Goal: Task Accomplishment & Management: Use online tool/utility

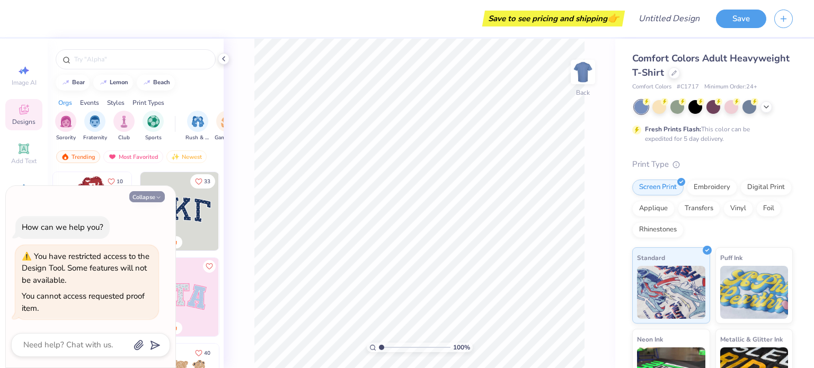
click at [152, 196] on button "Collapse" at bounding box center [146, 196] width 35 height 11
type textarea "x"
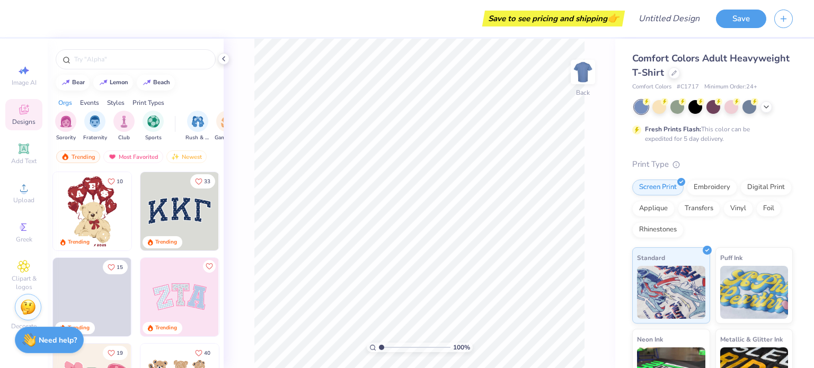
click at [152, 196] on img at bounding box center [179, 211] width 78 height 78
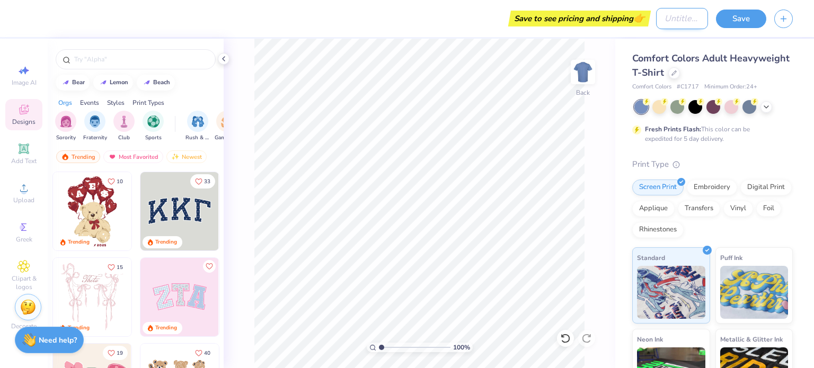
click at [640, 17] on div "Save to see pricing and shipping 👉 Design Title Save" at bounding box center [407, 18] width 814 height 37
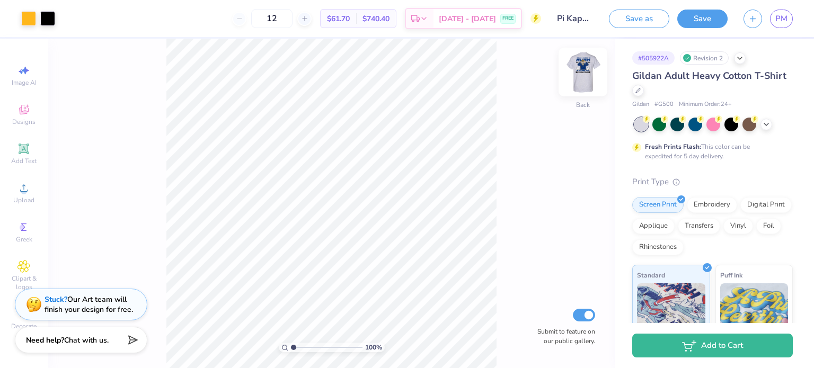
click at [585, 79] on img at bounding box center [583, 72] width 42 height 42
click at [581, 84] on img at bounding box center [583, 72] width 42 height 42
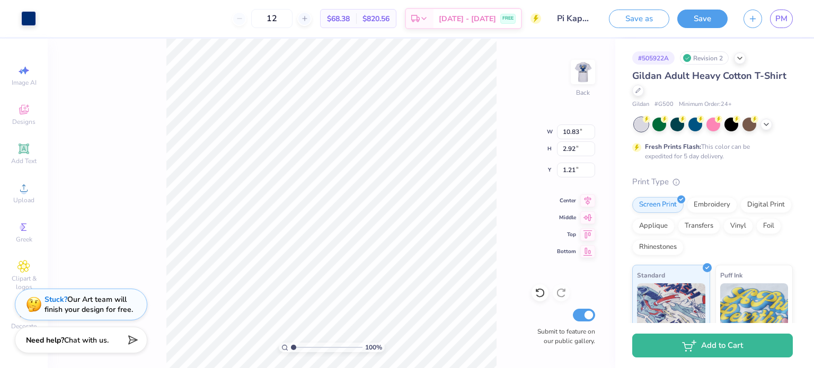
type input "3.50"
type input "3.19"
type input "3.00"
type input "3.89"
type input "1.05"
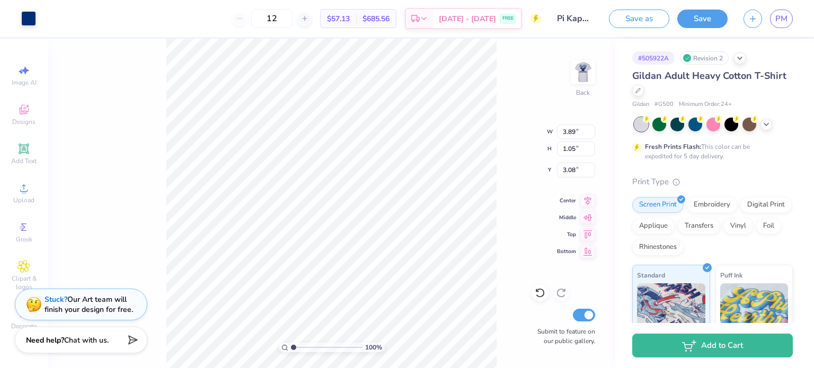
type input "3.29"
click at [577, 73] on img at bounding box center [583, 72] width 42 height 42
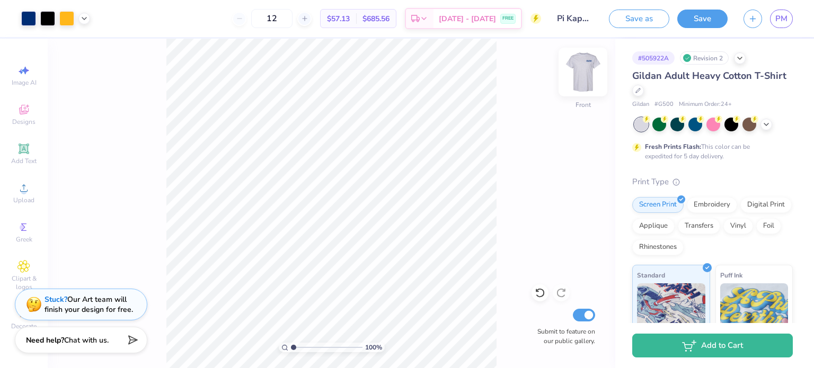
click at [577, 78] on img at bounding box center [583, 72] width 42 height 42
click at [23, 219] on div "Greek" at bounding box center [23, 232] width 37 height 31
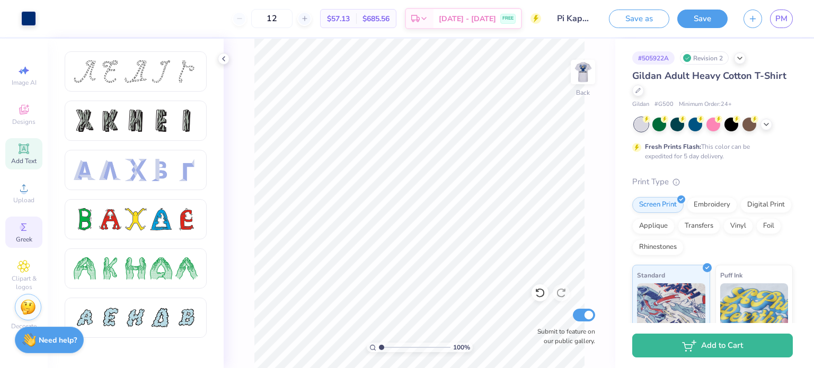
click at [20, 151] on icon at bounding box center [24, 149] width 10 height 10
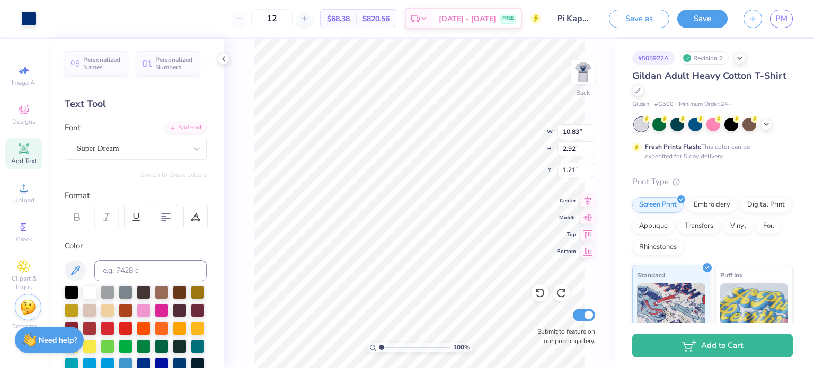
type input "3.50"
type input "3.19"
type input "6.77"
type input "6.76"
type input "3.31"
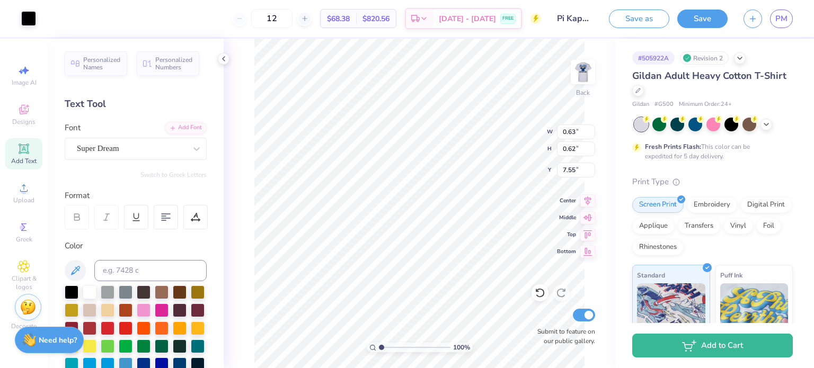
type input "3.04"
type input "6.76"
type input "10.83"
type input "2.92"
type input "1.21"
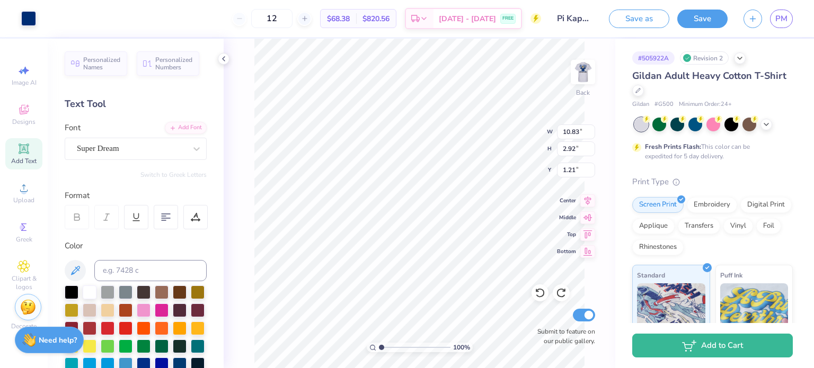
type input "4.27"
type input "1.15"
type input "2.98"
click at [25, 16] on div at bounding box center [28, 17] width 15 height 15
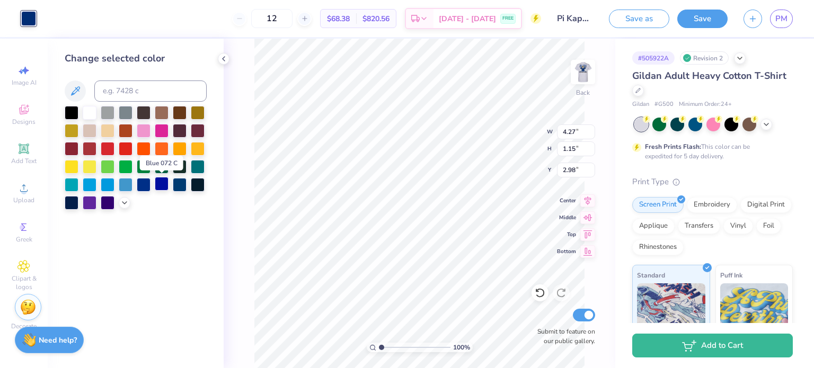
click at [155, 184] on div at bounding box center [162, 184] width 14 height 14
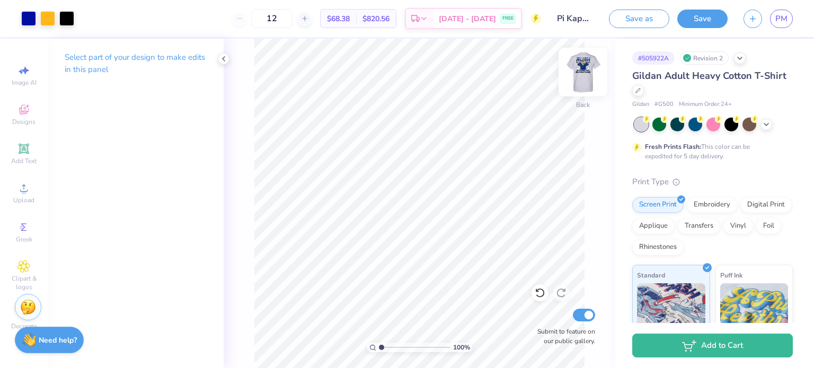
click at [580, 78] on img at bounding box center [583, 72] width 42 height 42
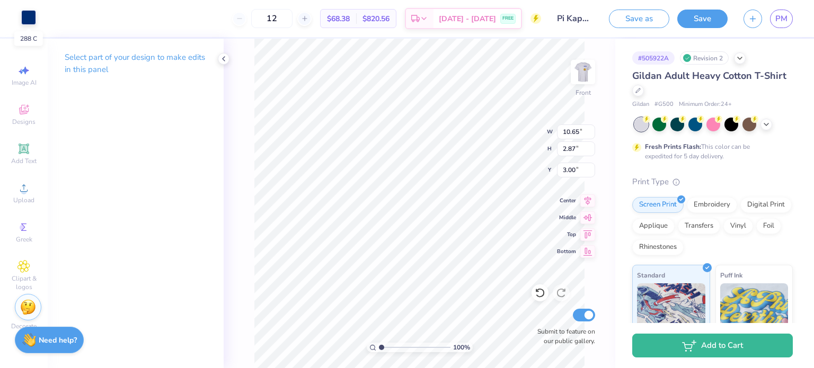
click at [28, 20] on div at bounding box center [28, 17] width 15 height 15
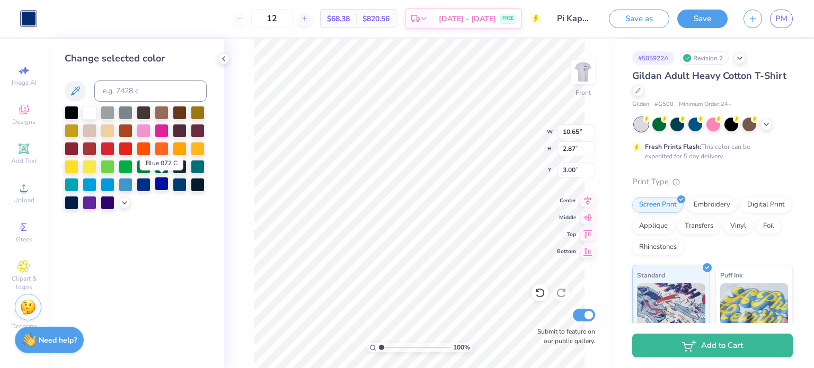
click at [161, 183] on div at bounding box center [162, 184] width 14 height 14
type input "8.28"
type input "5.95"
type input "6.28"
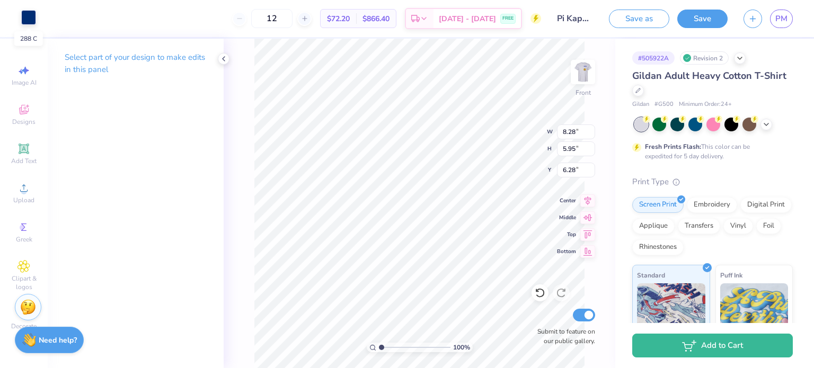
click at [34, 25] on div at bounding box center [28, 17] width 15 height 15
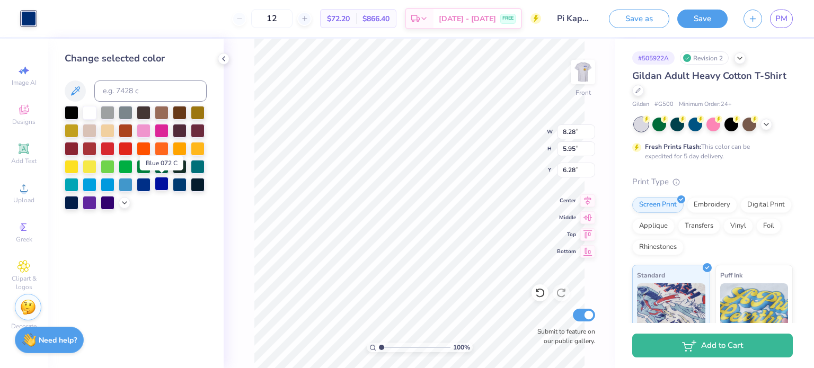
click at [158, 189] on div at bounding box center [162, 184] width 14 height 14
click at [253, 190] on div "100 % Front W 8.28 8.28 " H 5.95 5.95 " Y 6.28 6.28 " Center Middle Top Bottom …" at bounding box center [419, 203] width 391 height 329
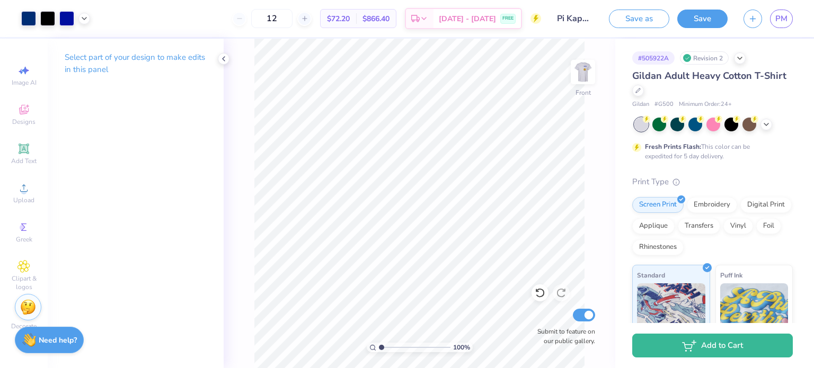
click at [253, 190] on div "100 % Front Submit to feature on our public gallery." at bounding box center [419, 203] width 391 height 329
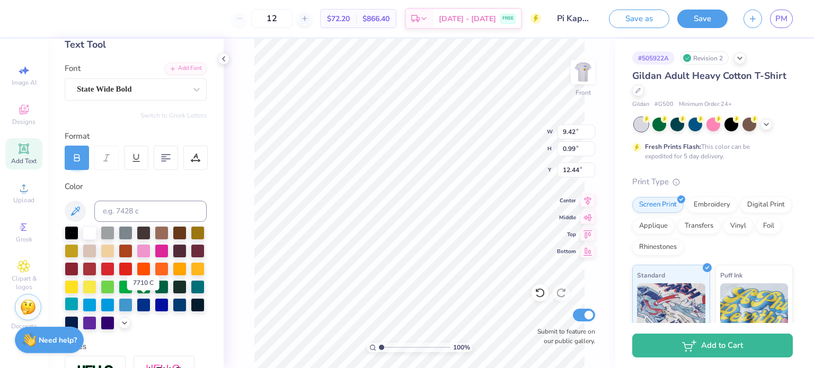
scroll to position [61, 0]
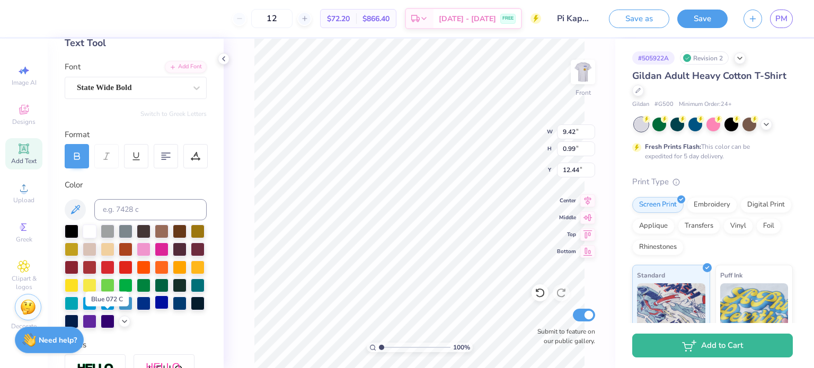
click at [155, 309] on div at bounding box center [162, 303] width 14 height 14
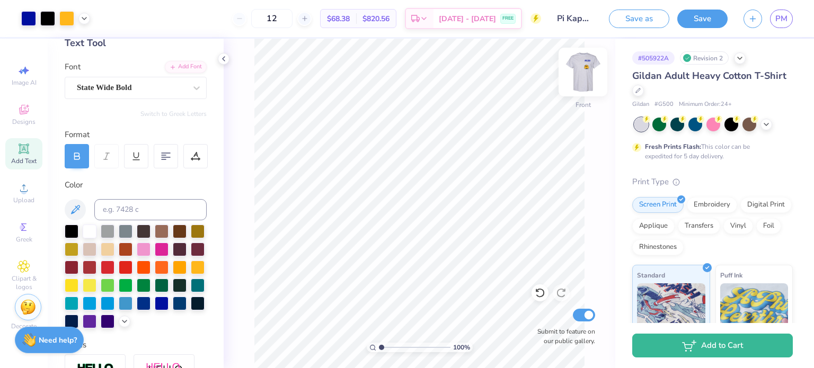
click at [580, 67] on img at bounding box center [583, 72] width 42 height 42
click at [580, 67] on img at bounding box center [582, 71] width 21 height 21
click at [590, 73] on img at bounding box center [583, 72] width 42 height 42
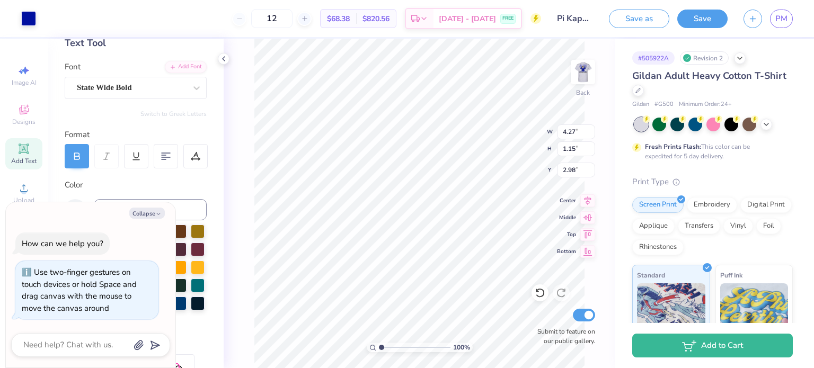
type input "1.0041903050986"
type textarea "x"
type input "1.01559413162192"
type textarea "x"
type input "1.01559413162192"
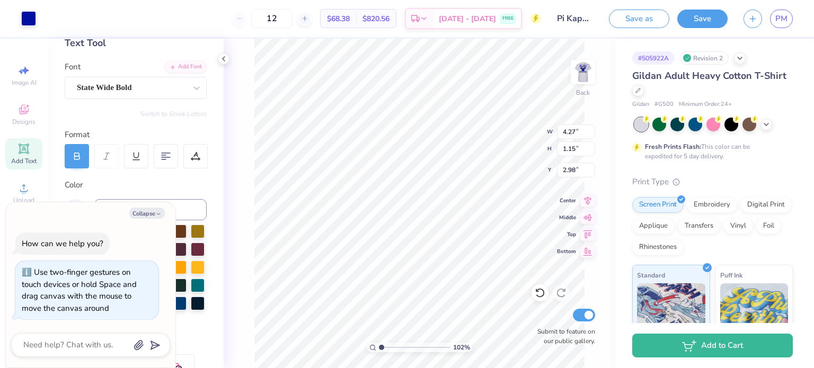
type input "3.60"
type textarea "x"
type input "1.01559413162192"
type input "3.31"
type input "3.04"
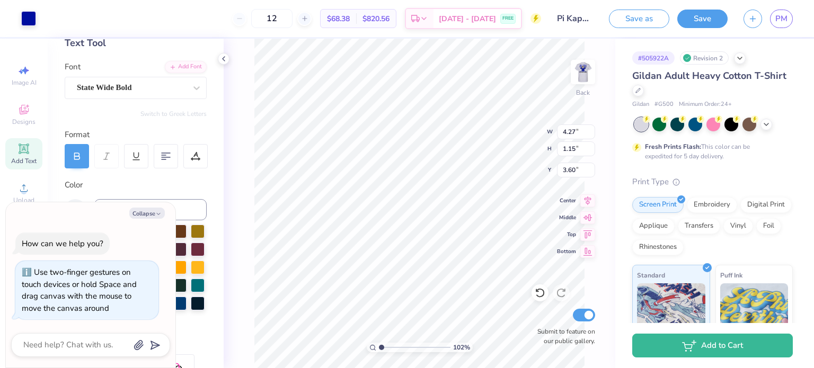
type input "6.84"
type textarea "x"
type input "1.01559413162192"
type textarea "x"
type input "1.01559413162192"
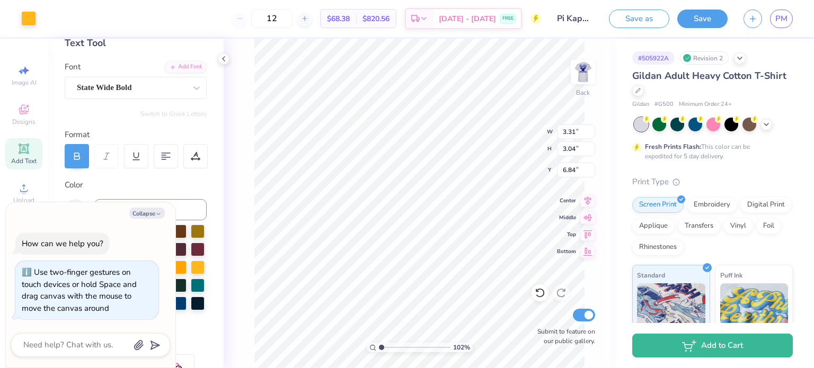
type input "4.53"
type textarea "x"
type input "1.01559413162192"
type textarea "x"
type input "1.01559413162192"
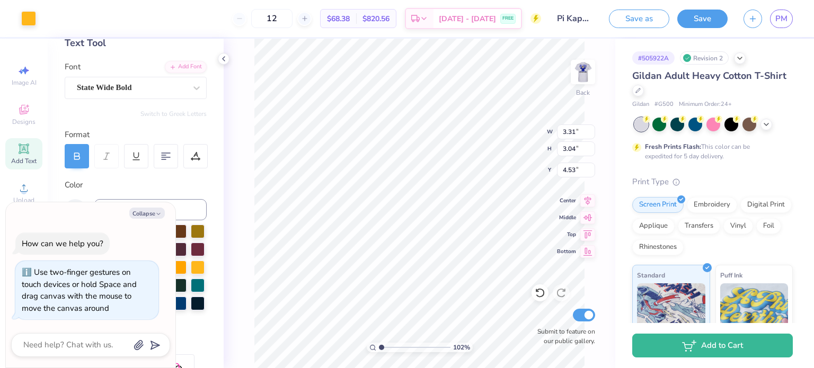
type input "6.84"
type textarea "x"
type input "1.01559413162192"
type textarea "x"
type input "1.01559413162192"
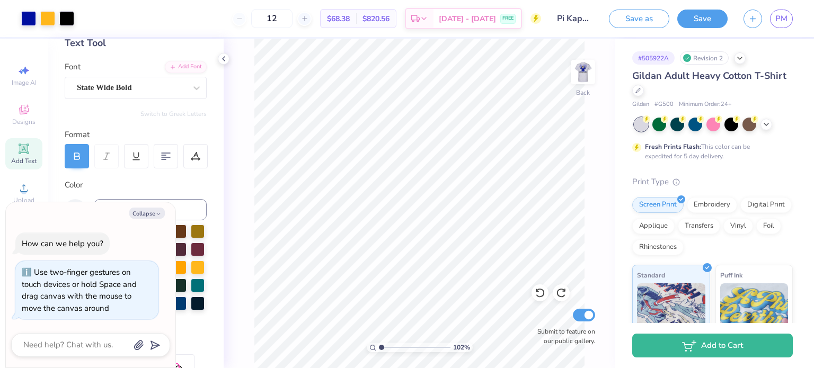
type textarea "x"
type input "1.01559413162192"
type textarea "x"
type input "1.01559413162192"
type textarea "x"
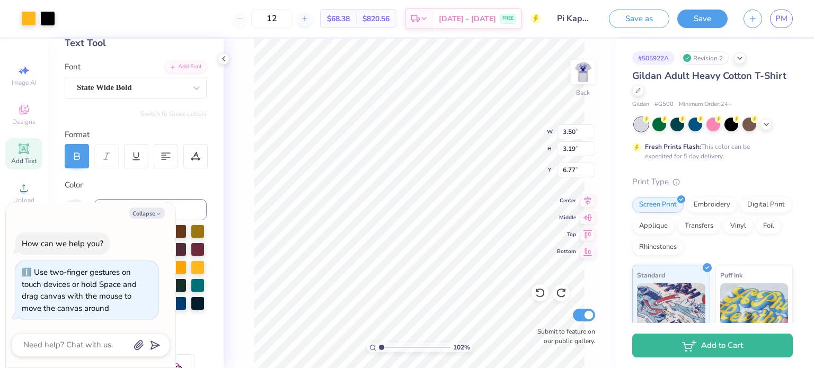
type input "1.86"
type input "1.69"
type input "8.27"
type input "1.01559413162192"
type textarea "x"
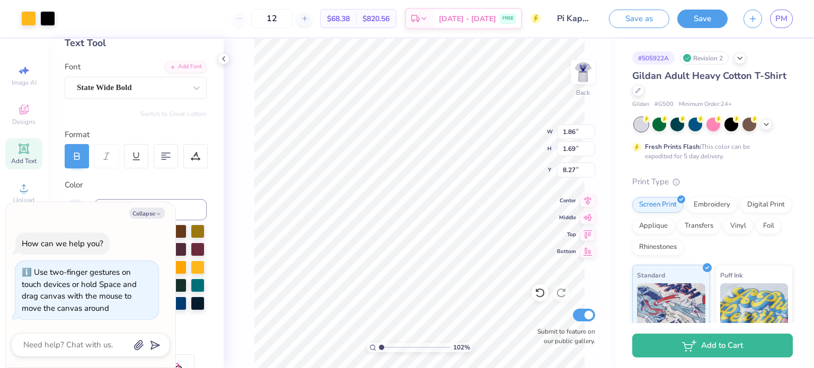
type input "1.01559413162192"
type textarea "x"
type input "4.47"
type input "1.01559413162192"
type textarea "x"
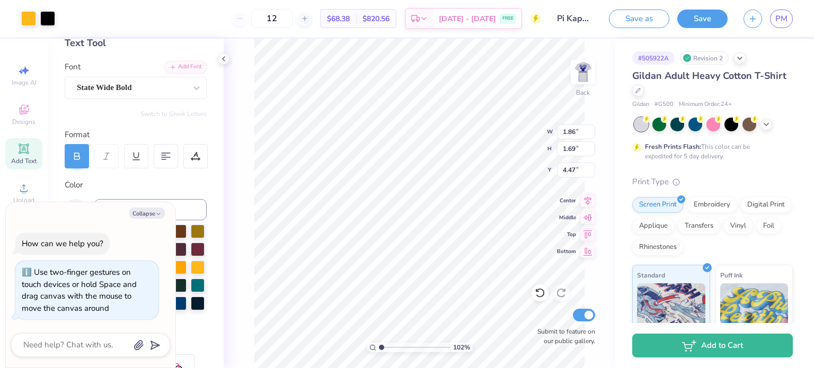
type input "1.01559413162192"
type textarea "x"
type input "1.01559413162192"
type textarea "x"
type input "1.01559413162192"
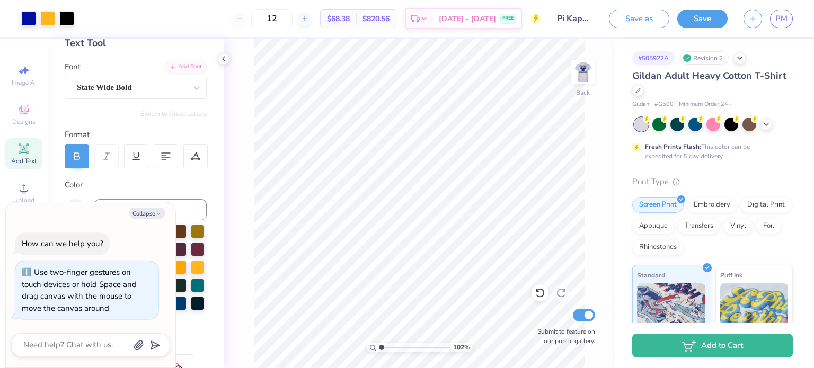
type textarea "x"
type input "1.01559413162192"
type textarea "x"
type input "1.75"
type input "1.61"
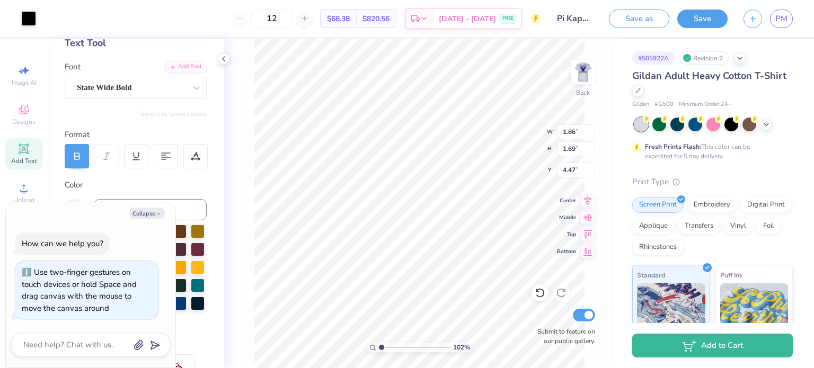
type input "4.51"
type input "1.01559413162192"
type textarea "x"
type input "4.47"
type input "1.01559413162192"
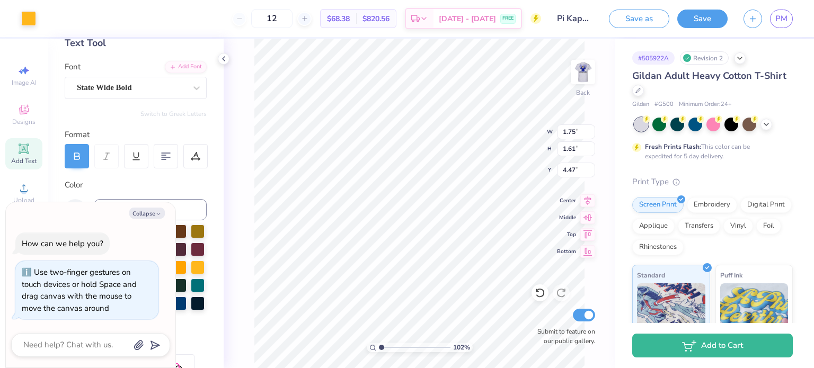
type textarea "x"
type input "1.01559413162192"
type textarea "x"
type input "4.51"
type input "1.01559413162192"
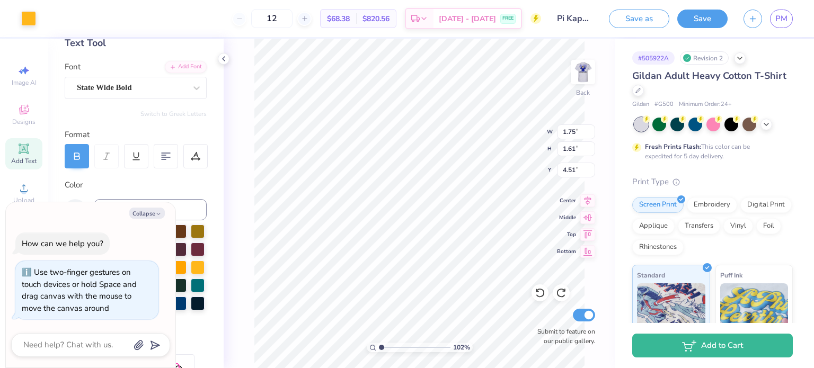
type textarea "x"
type input "1.01559413162192"
type textarea "x"
type input "1.01559413162192"
type textarea "x"
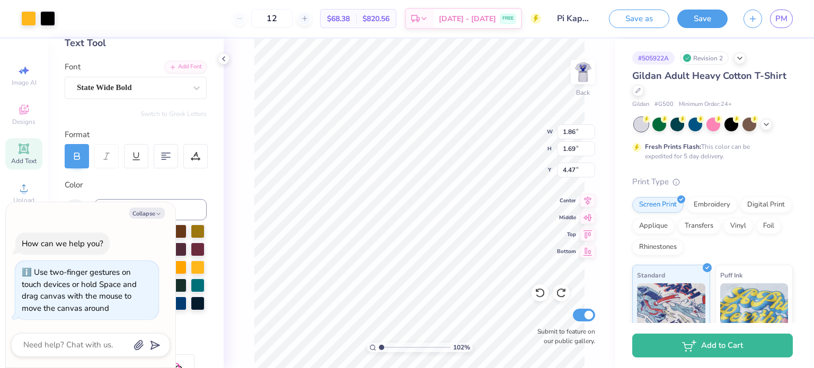
type input "1.01559413162192"
type textarea "x"
type input "4.18"
type input "1.01559413162192"
type textarea "x"
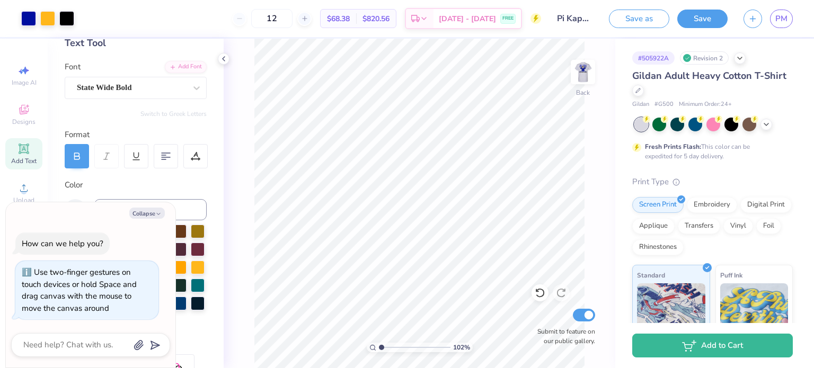
type input "1.01559413162192"
type textarea "x"
type input "1.01559413162192"
type textarea "x"
type input "1.01559413162192"
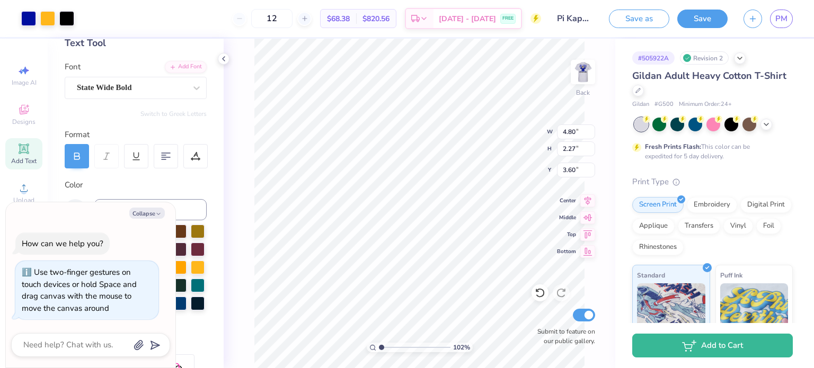
type textarea "x"
type input "3.77"
type input "1.01559413162192"
type textarea "x"
type input "1.01559413162192"
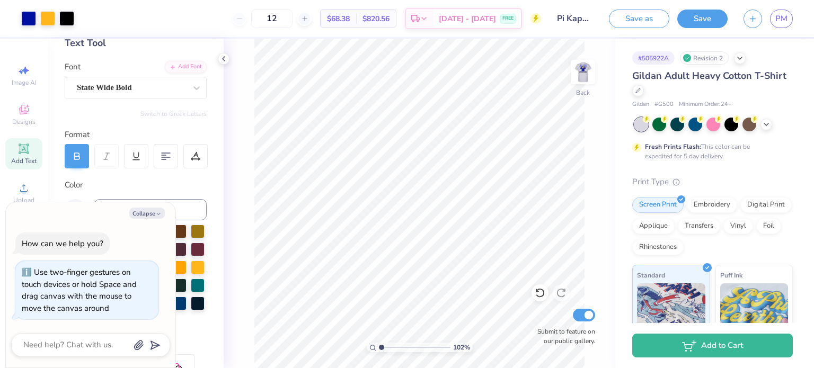
type textarea "x"
type input "1.01559413162192"
type textarea "x"
type input "1.01559413162192"
type textarea "x"
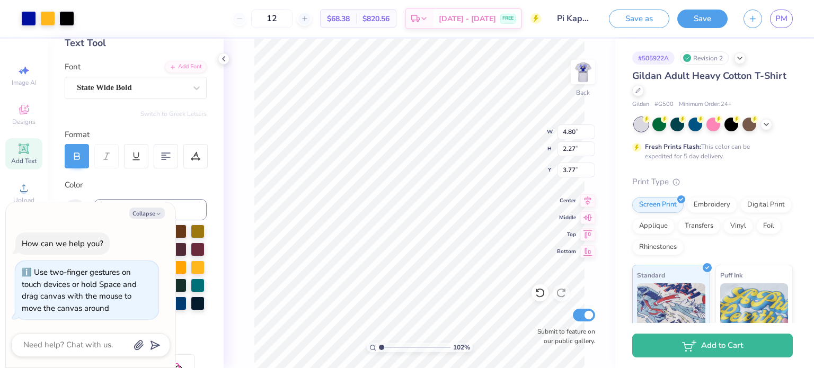
type input "3.93"
type input "1.01559413162192"
type textarea "x"
type input "1.01559413162192"
type textarea "x"
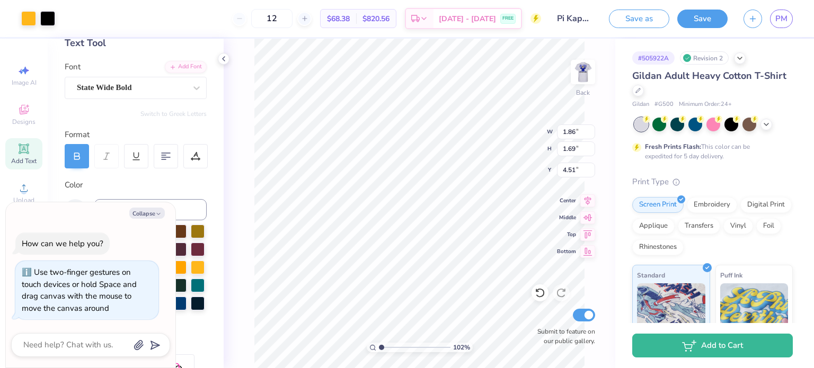
type input "1.01559413162192"
type textarea "x"
type input "1.01559413162192"
type textarea "x"
type input "1.01559413162192"
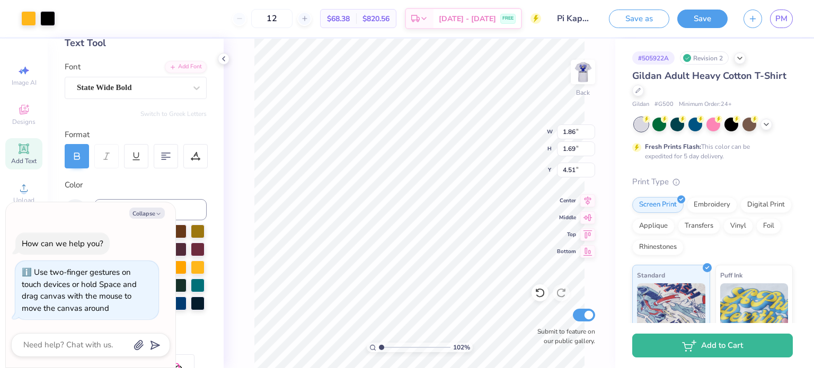
type textarea "x"
drag, startPoint x: 386, startPoint y: 350, endPoint x: 371, endPoint y: 356, distance: 15.4
type input "1"
click at [379, 352] on input "range" at bounding box center [415, 348] width 72 height 10
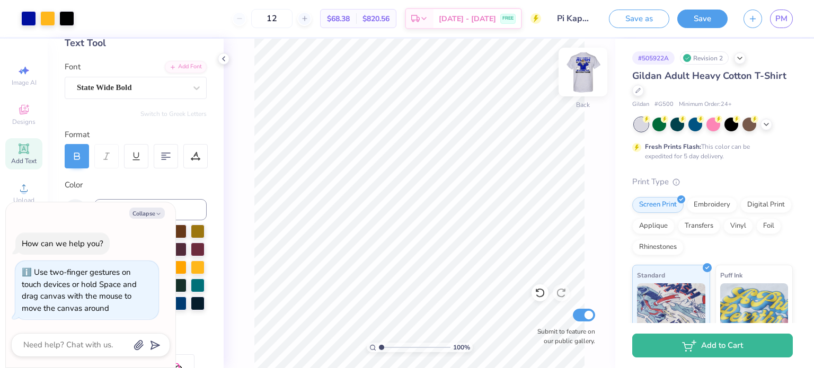
click at [590, 72] on img at bounding box center [583, 72] width 42 height 42
click at [588, 72] on img at bounding box center [583, 72] width 42 height 42
click at [588, 72] on img at bounding box center [582, 71] width 21 height 21
click at [589, 78] on img at bounding box center [583, 72] width 42 height 42
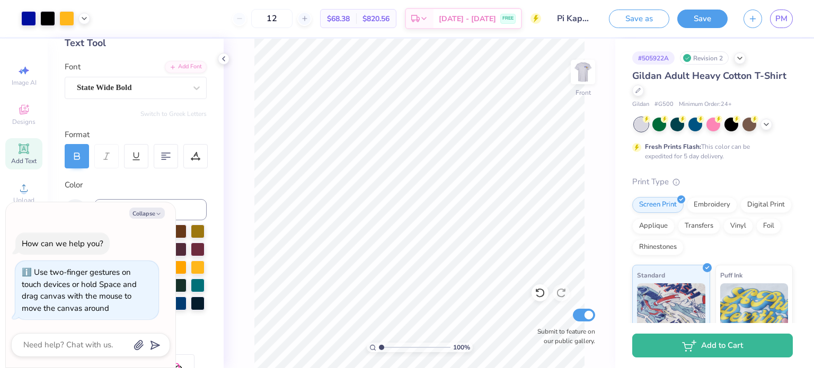
type textarea "x"
drag, startPoint x: 384, startPoint y: 349, endPoint x: 390, endPoint y: 345, distance: 6.6
type input "1.99"
click at [388, 348] on input "range" at bounding box center [415, 348] width 72 height 10
type textarea "x"
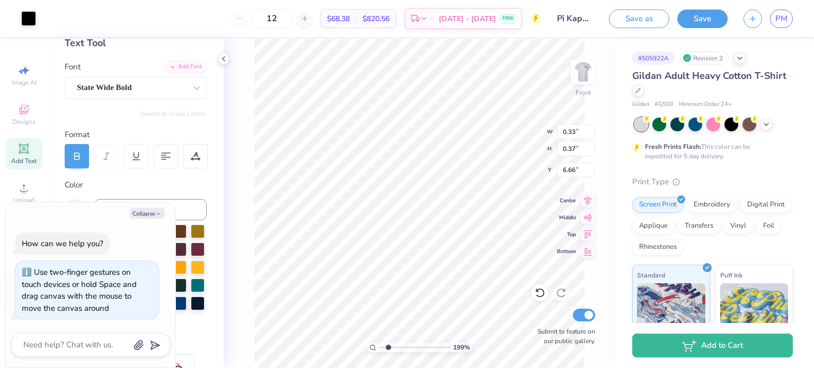
type input "4.89"
click at [593, 68] on img at bounding box center [583, 72] width 42 height 42
type textarea "x"
type input "0.33"
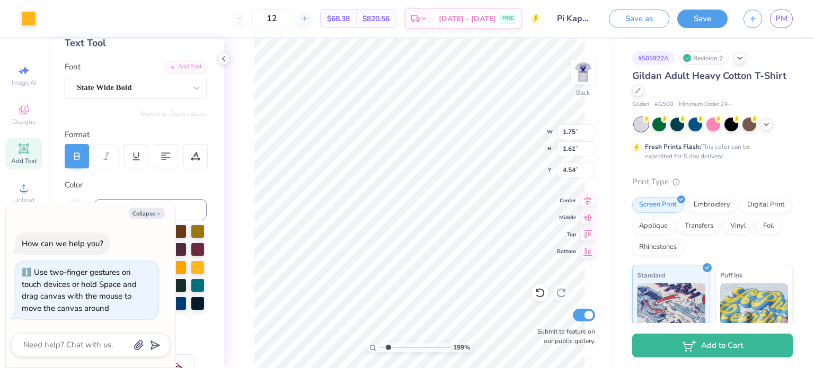
type input "4.92"
type textarea "x"
type input "0.69"
type input "0.37"
click at [580, 70] on img at bounding box center [583, 72] width 42 height 42
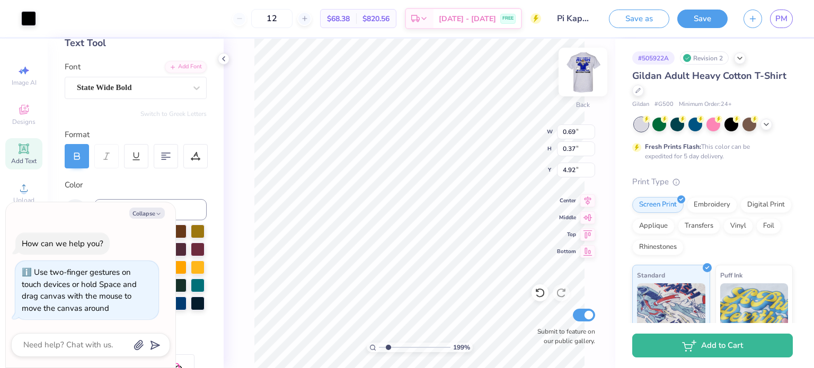
type textarea "x"
type input "0.68"
type input "0.36"
type input "6.65"
type textarea "x"
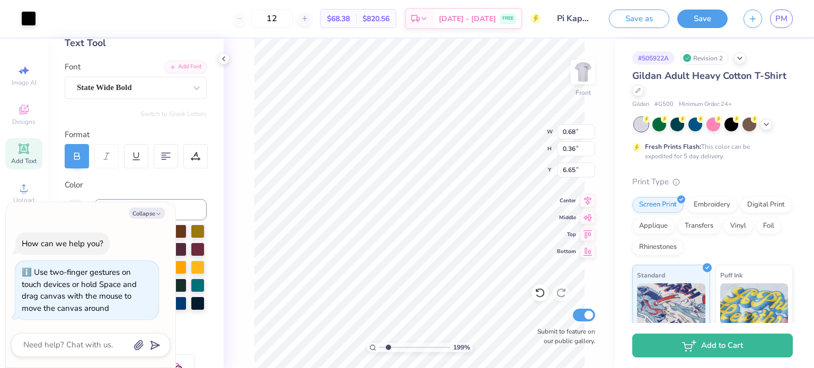
type input "4.89"
type textarea "x"
type input "4.91"
type textarea "x"
type input "0.34"
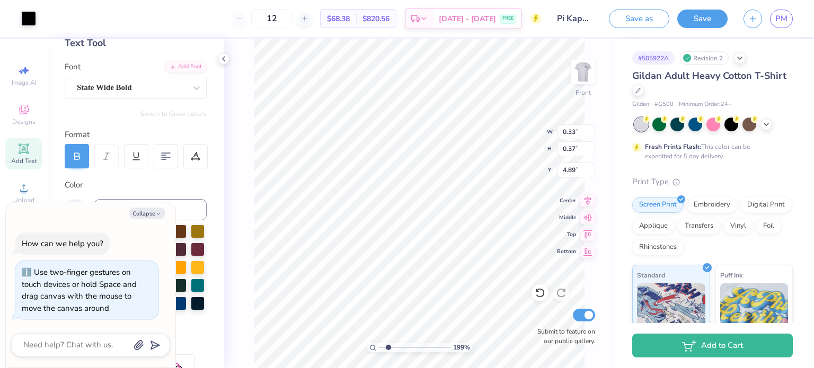
type textarea "x"
type input "4.91"
type textarea "x"
type input "0.17"
type input "0.16"
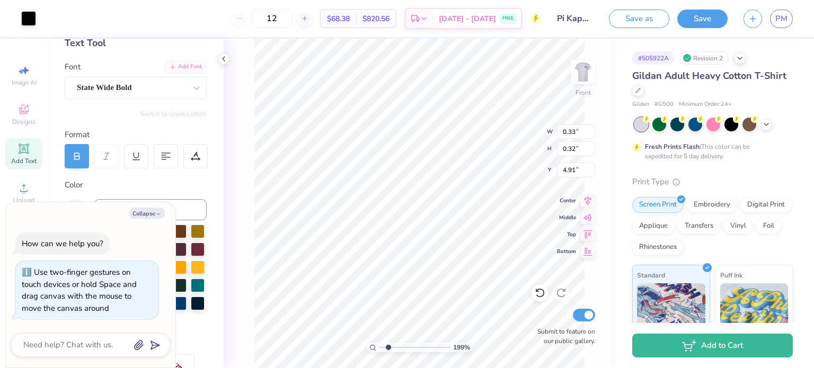
type input "5.07"
type textarea "x"
type input "0.33"
type input "0.32"
type input "4.91"
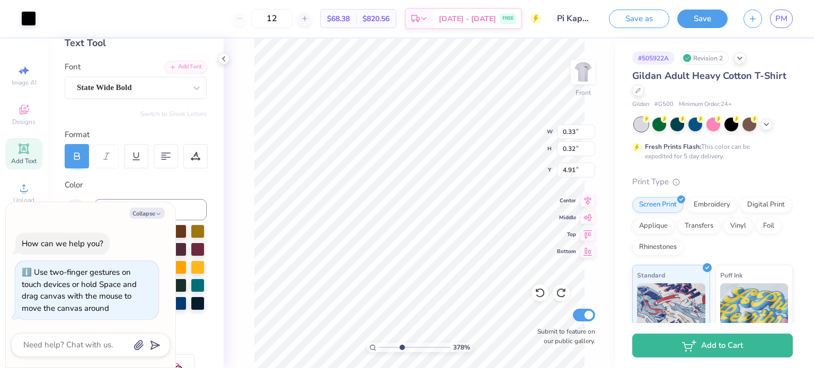
drag, startPoint x: 390, startPoint y: 348, endPoint x: 401, endPoint y: 343, distance: 11.9
click at [401, 343] on input "range" at bounding box center [415, 348] width 72 height 10
drag, startPoint x: 399, startPoint y: 345, endPoint x: 460, endPoint y: 334, distance: 61.8
type input "10"
click at [450, 343] on input "range" at bounding box center [415, 348] width 72 height 10
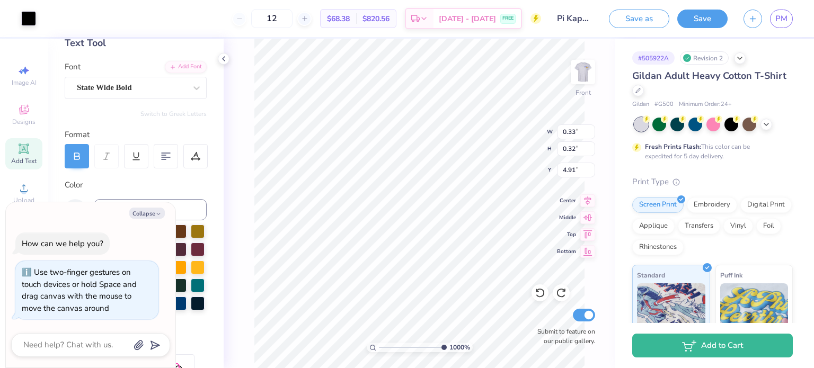
type textarea "x"
type input "4.88"
type textarea "x"
type input "0.37"
type input "4.91"
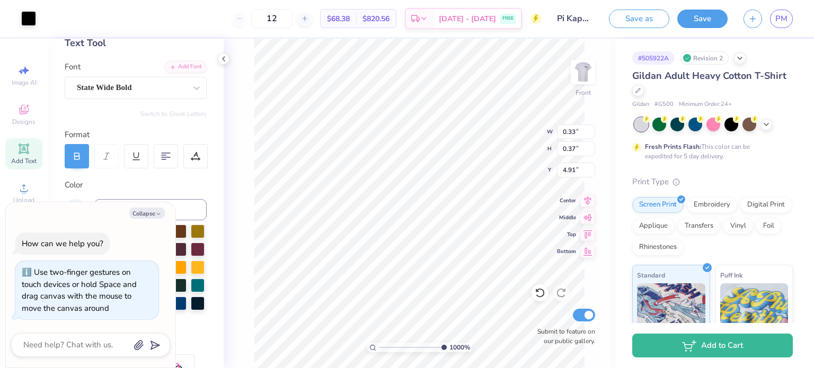
type textarea "x"
type input "0.34"
type textarea "x"
drag, startPoint x: 394, startPoint y: 349, endPoint x: 381, endPoint y: 350, distance: 12.2
type input "1.04"
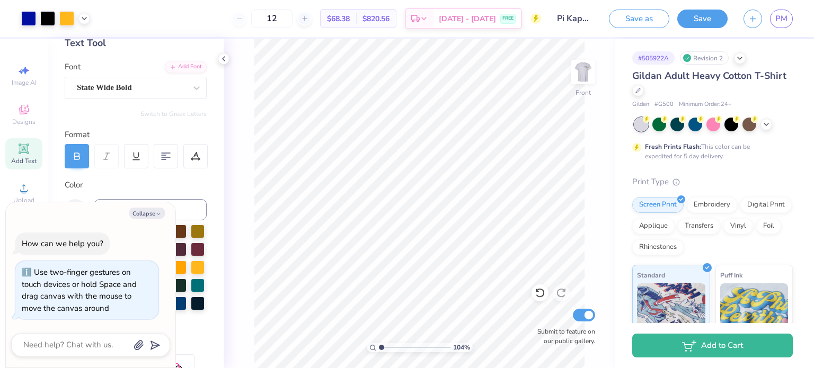
click at [381, 350] on input "range" at bounding box center [415, 348] width 72 height 10
click at [589, 58] on div "104 % Front Submit to feature on our public gallery." at bounding box center [419, 203] width 391 height 329
click at [587, 66] on img at bounding box center [583, 72] width 42 height 42
type textarea "x"
drag, startPoint x: 381, startPoint y: 345, endPoint x: 396, endPoint y: 348, distance: 15.0
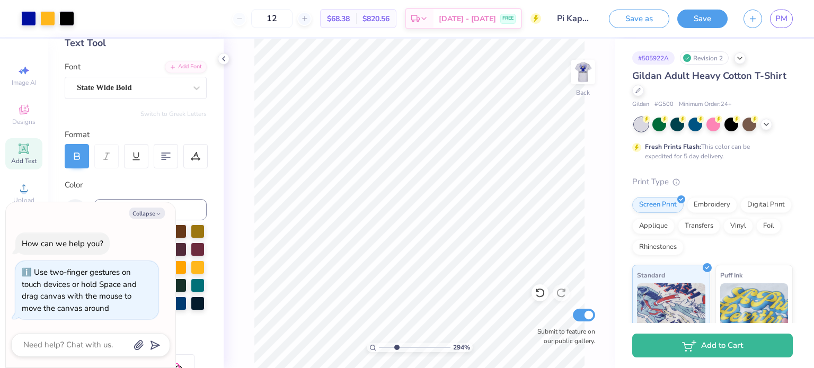
click at [396, 348] on input "range" at bounding box center [415, 348] width 72 height 10
drag, startPoint x: 397, startPoint y: 345, endPoint x: 389, endPoint y: 343, distance: 8.2
type input "2.17"
click at [389, 343] on input "range" at bounding box center [415, 348] width 72 height 10
type textarea "x"
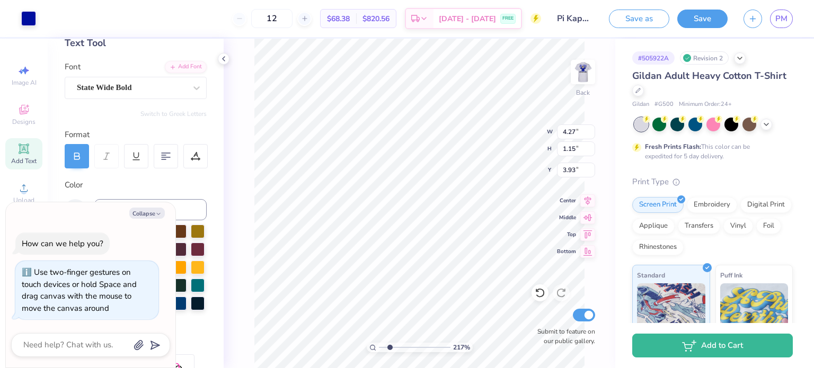
type input "3.96"
type textarea "x"
type input "3.77"
type textarea "x"
type input "1.45"
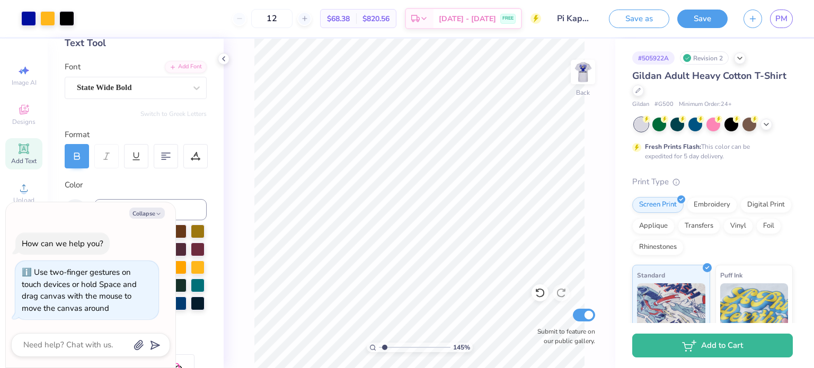
click at [384, 350] on input "range" at bounding box center [415, 348] width 72 height 10
click at [591, 67] on img at bounding box center [583, 72] width 42 height 42
click at [586, 76] on img at bounding box center [583, 72] width 42 height 42
type textarea "x"
click at [578, 17] on input "Pi Kappa Phi Winthrop Fall Rush 25" at bounding box center [575, 18] width 52 height 21
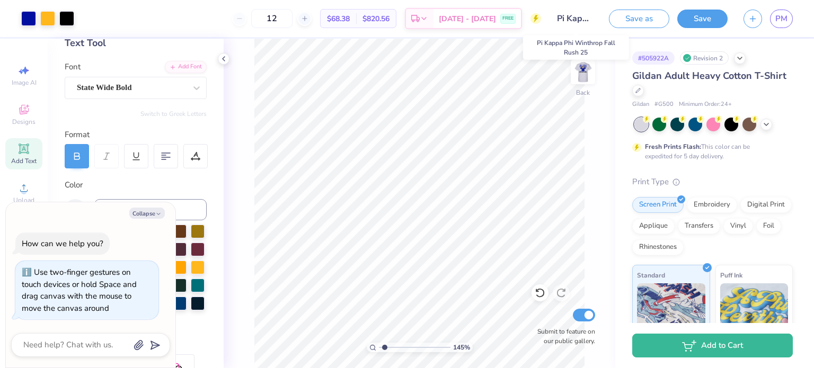
click at [587, 17] on input "Pi Kappa Phi Winthrop Fall Rush 25" at bounding box center [575, 18] width 52 height 21
click at [589, 20] on input "Pi Kappa Phi Winthrop Fall Rush 25" at bounding box center [575, 18] width 52 height 21
click at [304, 18] on icon at bounding box center [304, 18] width 7 height 7
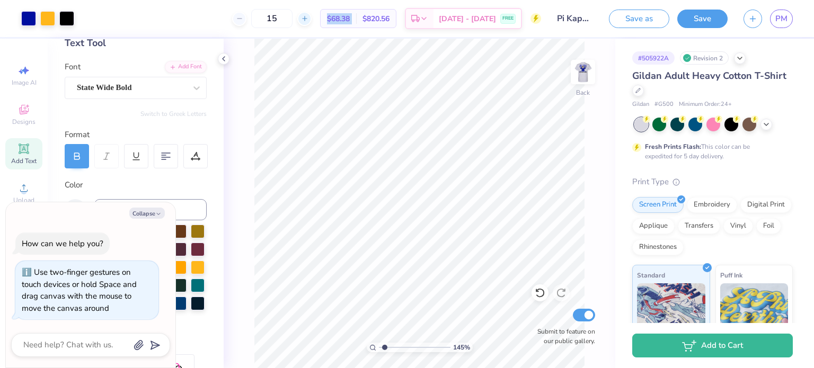
click at [304, 18] on icon at bounding box center [304, 18] width 7 height 7
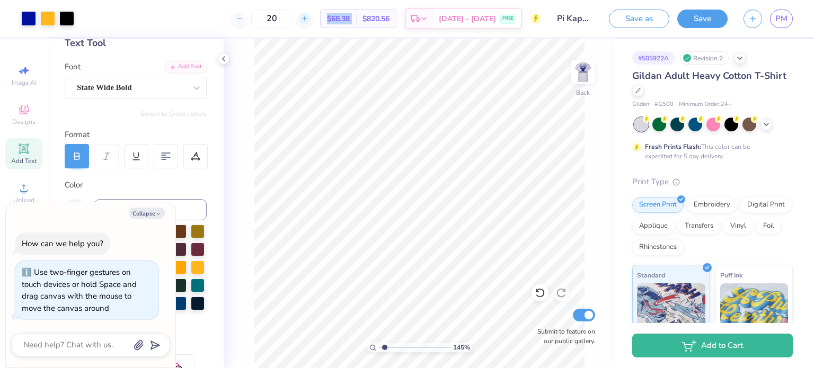
click at [304, 18] on icon at bounding box center [304, 18] width 7 height 7
type input "24"
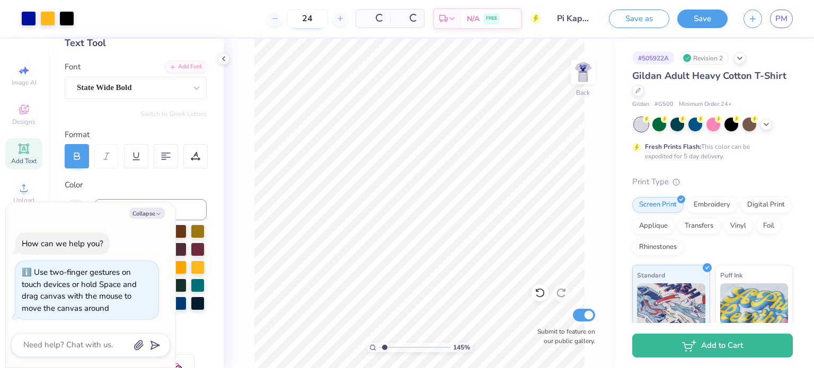
click at [328, 23] on input "24" at bounding box center [307, 18] width 41 height 19
click at [324, 28] on div "24 $36.99 Per Item $887.76 Total Est. Delivery Aug 29 - Sep 1 FREE" at bounding box center [311, 18] width 459 height 37
click at [591, 73] on img at bounding box center [583, 72] width 42 height 42
click at [591, 73] on img at bounding box center [582, 71] width 21 height 21
click at [719, 25] on button "Save" at bounding box center [702, 17] width 50 height 19
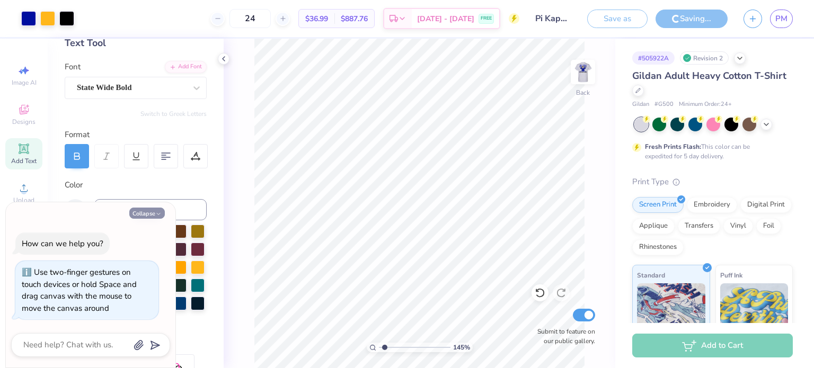
click at [138, 217] on button "Collapse" at bounding box center [146, 213] width 35 height 11
type textarea "x"
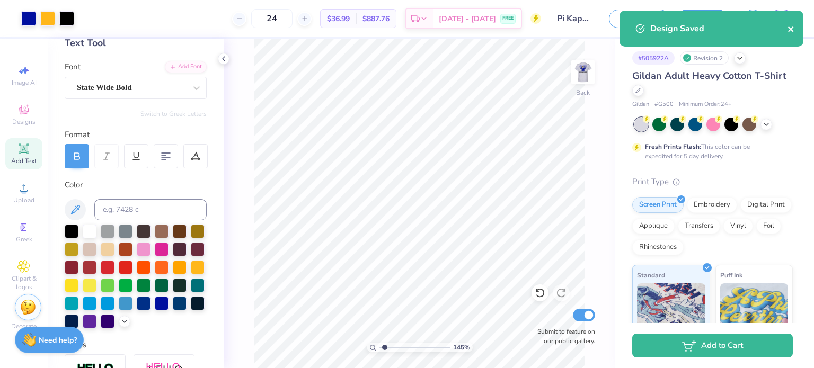
click at [789, 29] on icon "close" at bounding box center [790, 29] width 7 height 8
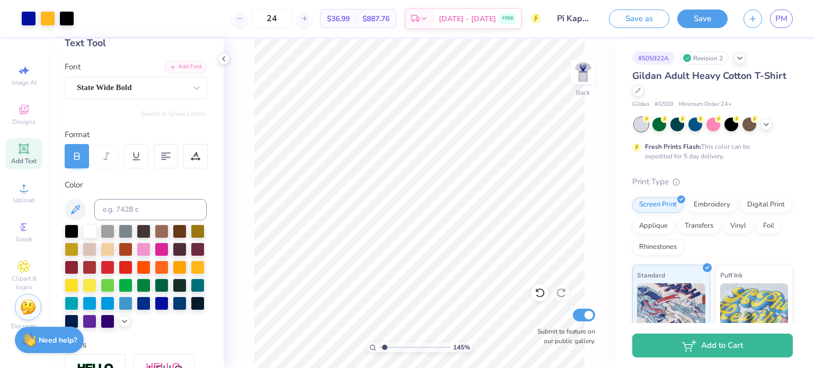
click at [783, 13] on div "Design Saved" at bounding box center [711, 32] width 188 height 48
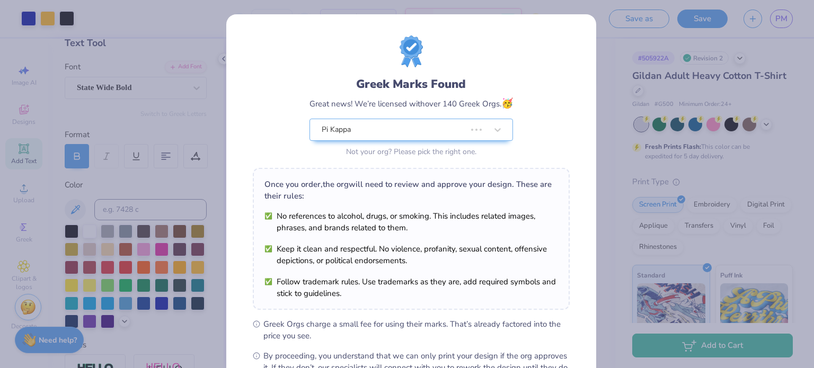
click at [782, 19] on div "Greek Marks Found Great news! We’re licensed with over 140 Greek Orgs. 🥳 Pi Kap…" at bounding box center [407, 184] width 814 height 368
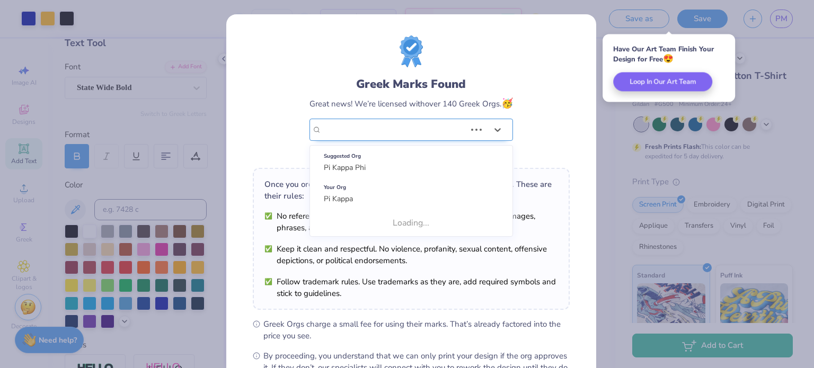
click at [460, 139] on div "Pi Kappa" at bounding box center [393, 129] width 146 height 21
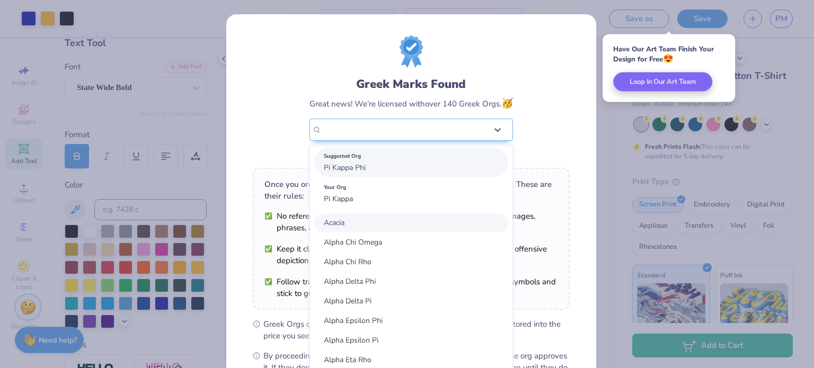
click at [432, 159] on div "Suggested Org" at bounding box center [411, 156] width 175 height 12
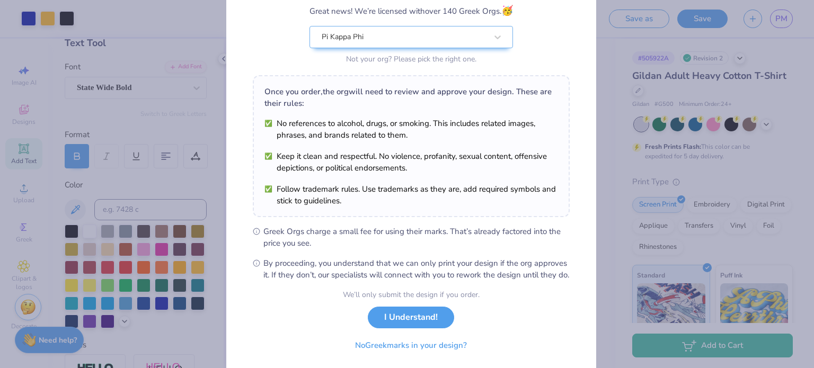
scroll to position [127, 0]
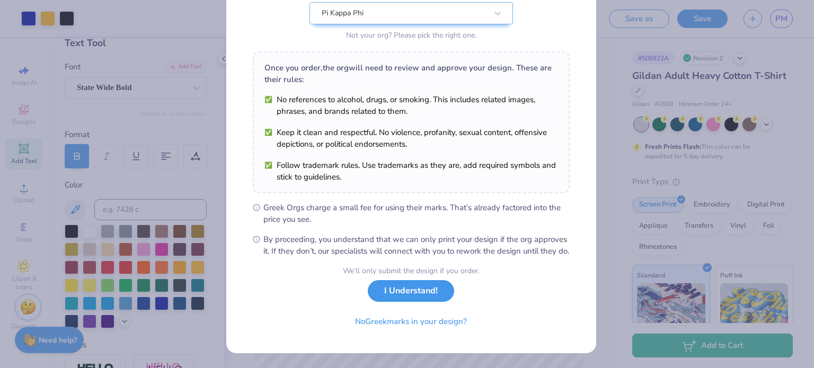
click at [373, 290] on button "I Understand!" at bounding box center [411, 291] width 86 height 22
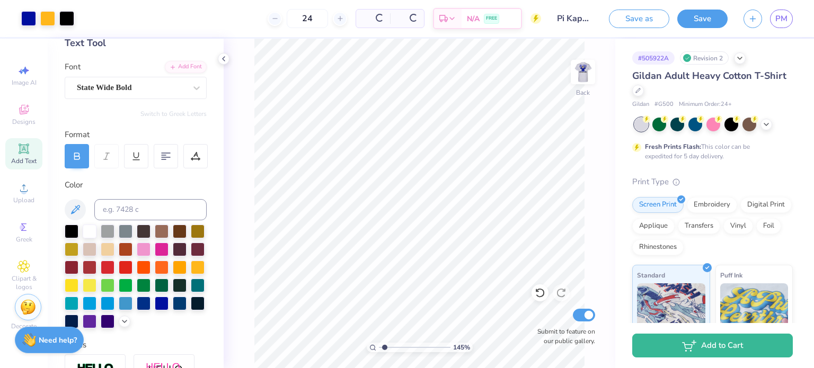
scroll to position [0, 0]
click at [783, 26] on link "PM" at bounding box center [781, 19] width 23 height 19
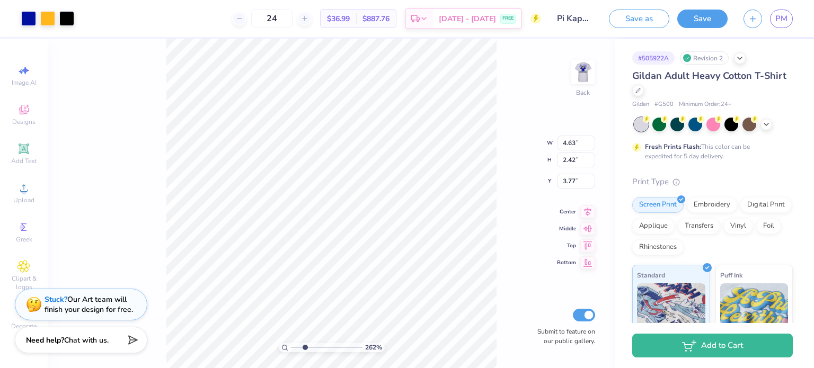
drag, startPoint x: 295, startPoint y: 346, endPoint x: 305, endPoint y: 345, distance: 10.2
click at [305, 345] on input "range" at bounding box center [327, 348] width 72 height 10
click at [519, 220] on div "262 % Back W 4.63 4.63 " H 2.42 2.42 " Y 3.77 3.77 " Center Middle Top Bottom S…" at bounding box center [331, 203] width 567 height 329
click at [523, 115] on div "262 % Back Submit to feature on our public gallery." at bounding box center [331, 203] width 567 height 329
type input "2.26"
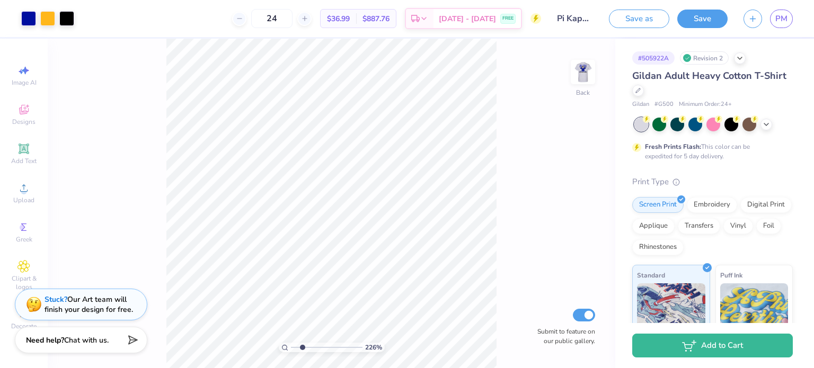
click at [302, 347] on input "range" at bounding box center [327, 348] width 72 height 10
type input "3.79"
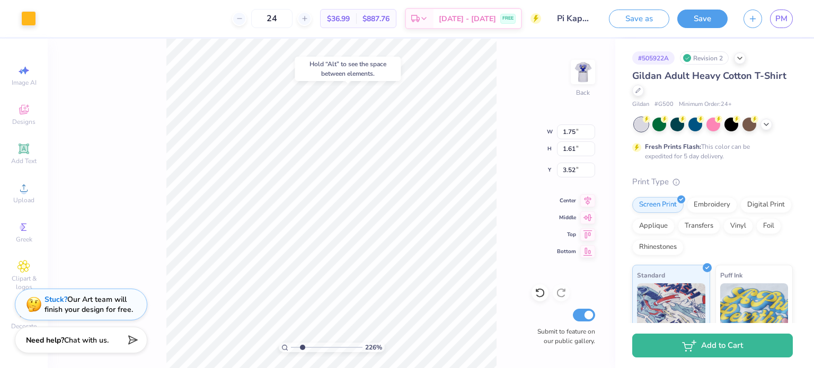
type input "3.52"
type input "2.15"
type input "1.28"
type input "1.17"
type input "2.79"
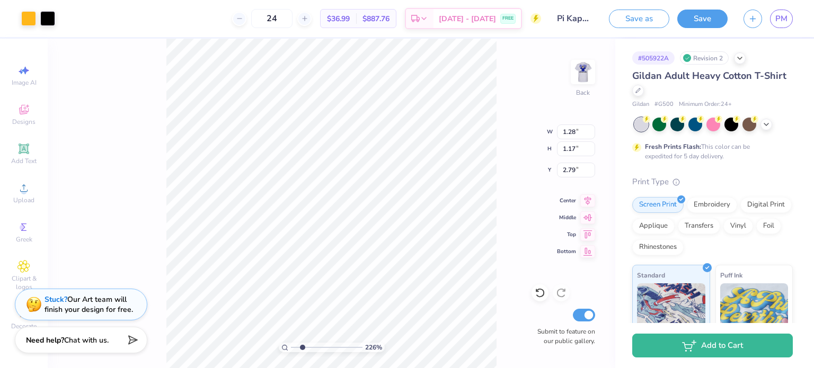
type input "1.29"
type input "1.24"
type input "2.84"
type input "1.28"
type input "1.18"
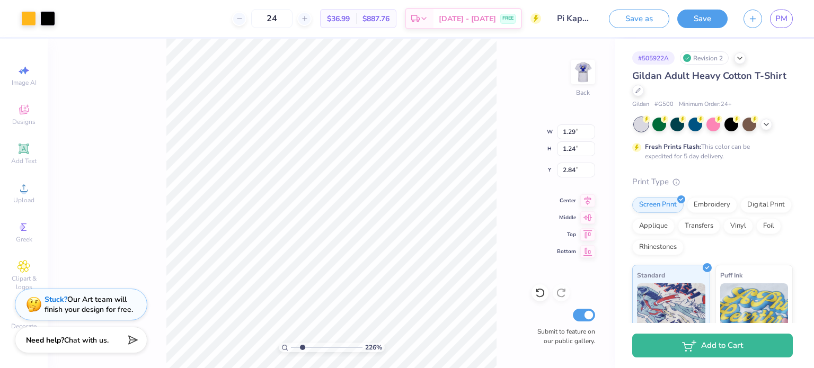
type input "2.83"
type input "1.29"
type input "1.24"
type input "2.80"
type input "1.28"
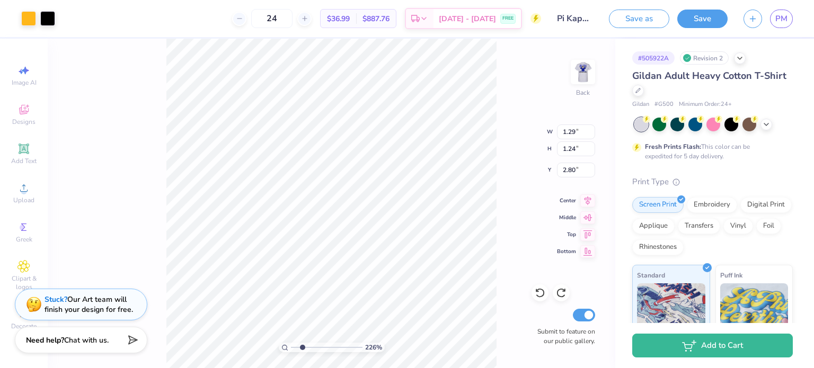
type input "1.17"
type input "2.77"
type input "1.19"
click at [295, 347] on input "range" at bounding box center [327, 348] width 72 height 10
type input "3.00"
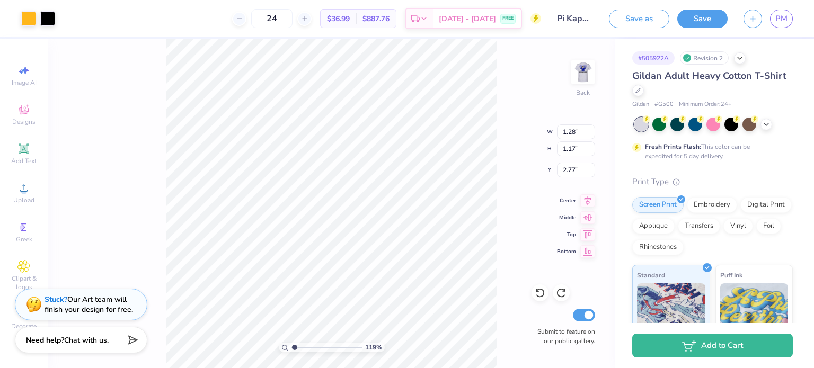
type input "2.42"
type input "1.30"
type input "1.20"
drag, startPoint x: 292, startPoint y: 349, endPoint x: 301, endPoint y: 348, distance: 8.6
type input "2.08"
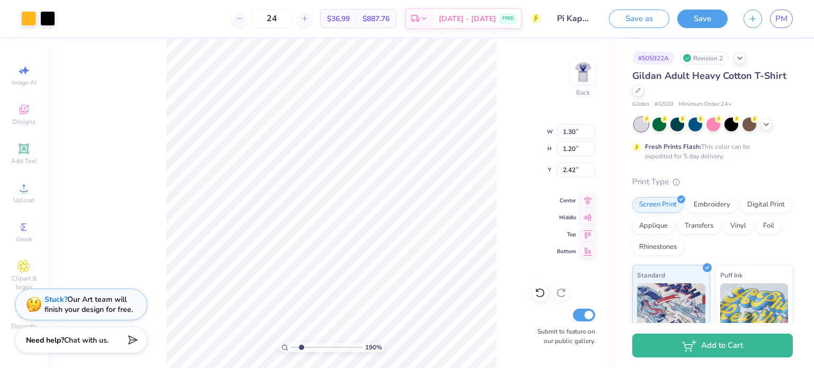
click at [301, 348] on input "range" at bounding box center [327, 348] width 72 height 10
type input "2.82"
click at [307, 345] on input "range" at bounding box center [327, 348] width 72 height 10
drag, startPoint x: 309, startPoint y: 344, endPoint x: 303, endPoint y: 345, distance: 6.4
type input "2.38"
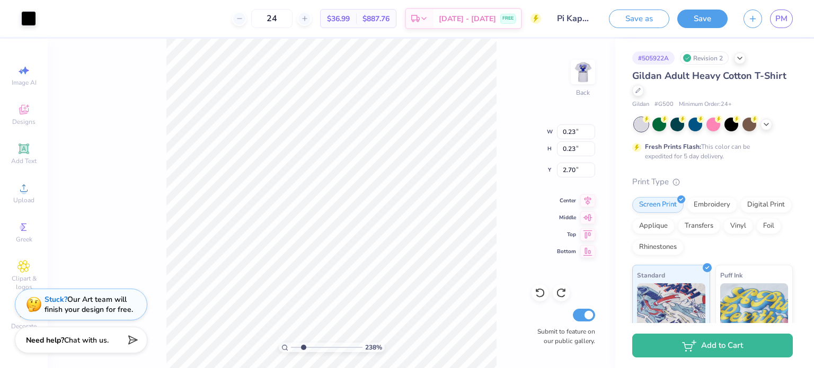
click at [303, 345] on input "range" at bounding box center [327, 348] width 72 height 10
type input "0.50"
type input "0.27"
type input "0.75"
type input "3.00"
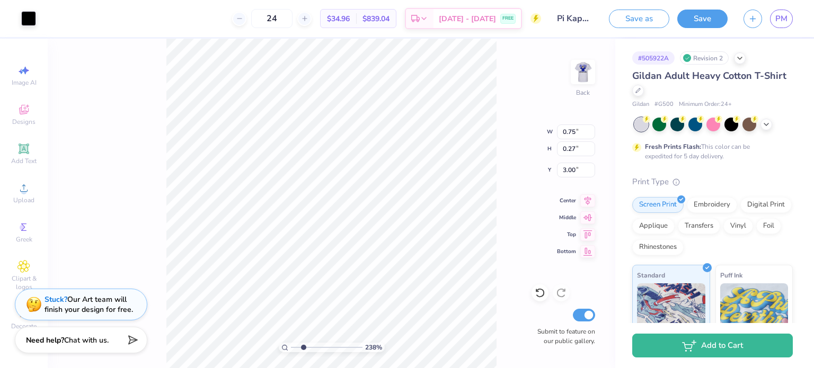
type input "1.87"
type input "0.66"
type input "3.00"
type input "1.37"
click at [296, 345] on input "range" at bounding box center [327, 348] width 72 height 10
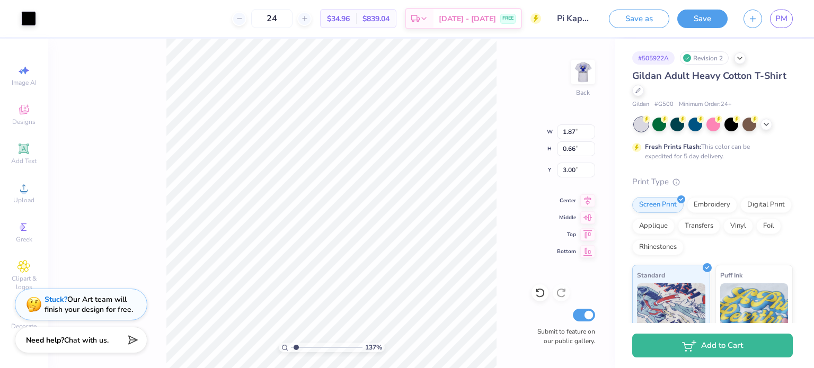
click at [37, 21] on div "Art colors 24 $34.96 Per Item $839.04 Total Est. Delivery Aug 29 - Sep 1 FREE D…" at bounding box center [407, 18] width 814 height 37
click at [33, 21] on div at bounding box center [28, 17] width 15 height 15
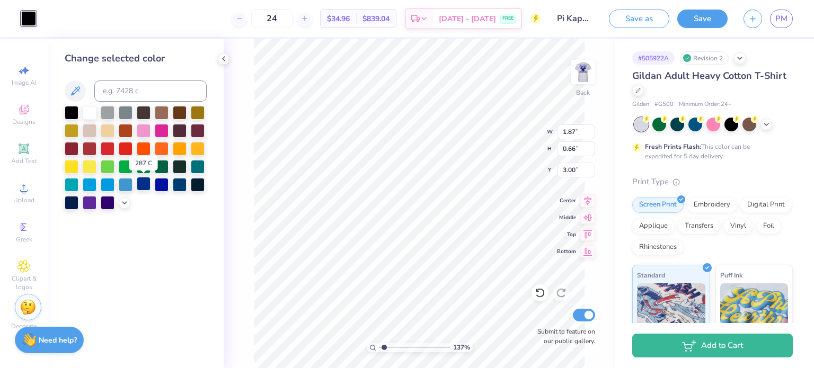
click at [141, 184] on div at bounding box center [144, 184] width 14 height 14
click at [157, 185] on div at bounding box center [162, 184] width 14 height 14
click at [146, 187] on div at bounding box center [144, 184] width 14 height 14
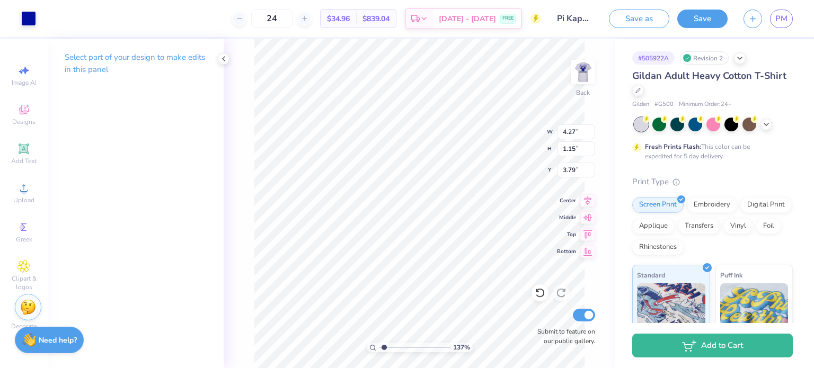
click at [19, 16] on div "Art colors" at bounding box center [18, 18] width 36 height 37
click at [25, 18] on div at bounding box center [28, 17] width 15 height 15
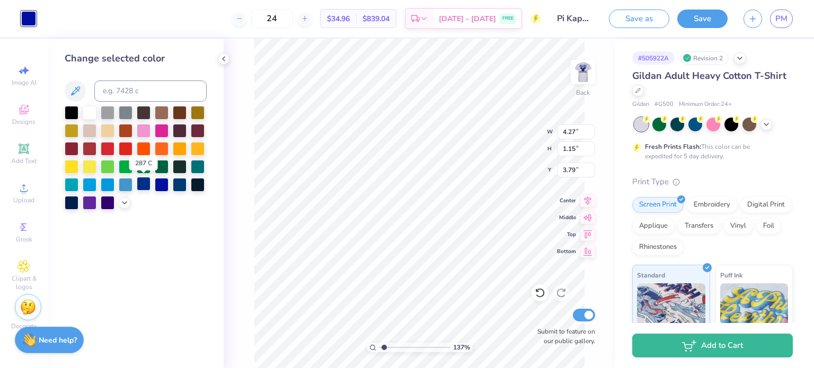
click at [149, 180] on div at bounding box center [144, 184] width 14 height 14
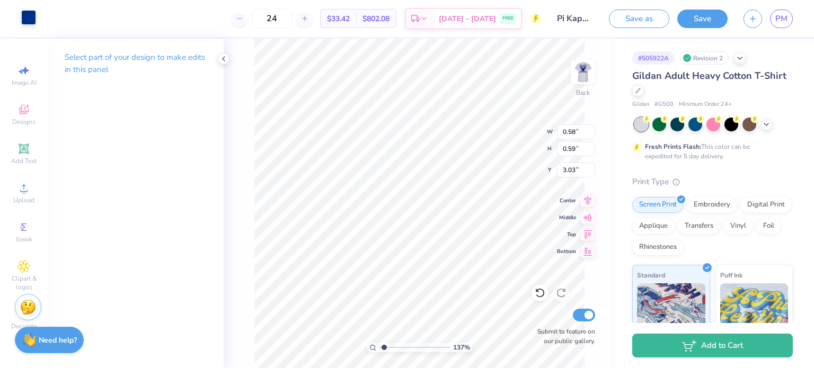
click at [32, 15] on div at bounding box center [28, 17] width 15 height 15
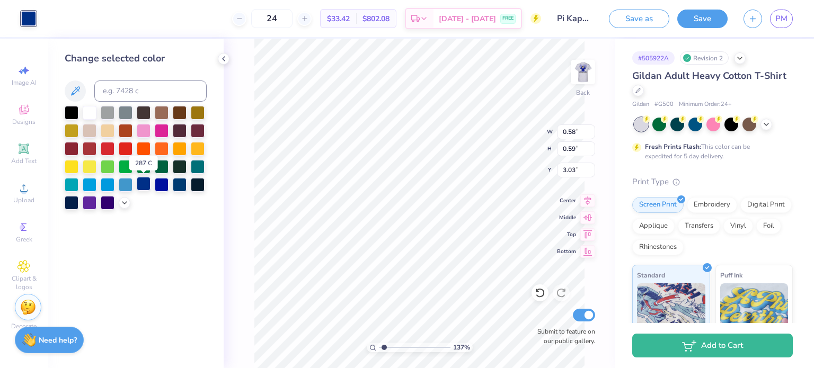
click at [144, 183] on div at bounding box center [144, 184] width 14 height 14
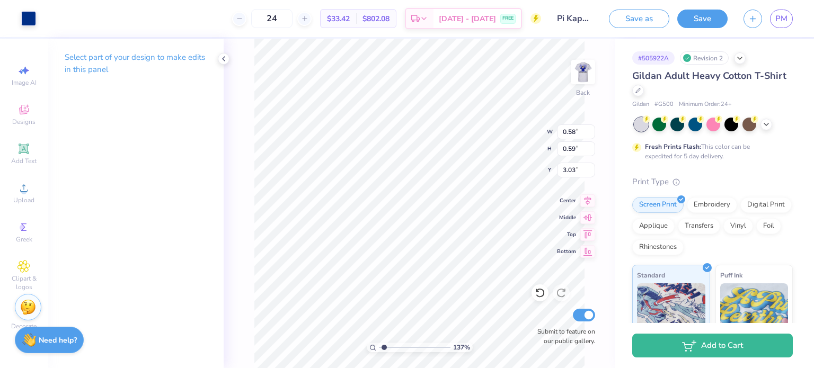
type input "0.65"
type input "3.02"
click at [28, 283] on span "Clipart & logos" at bounding box center [23, 282] width 37 height 17
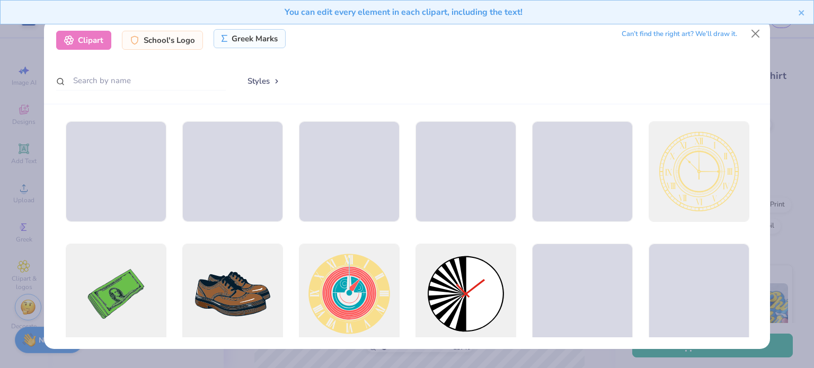
click at [232, 35] on div "Greek Marks" at bounding box center [249, 38] width 73 height 19
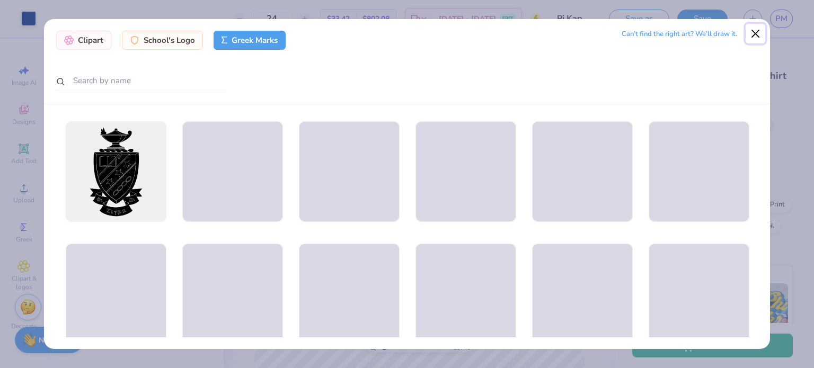
click at [752, 40] on button "Close" at bounding box center [755, 34] width 20 height 20
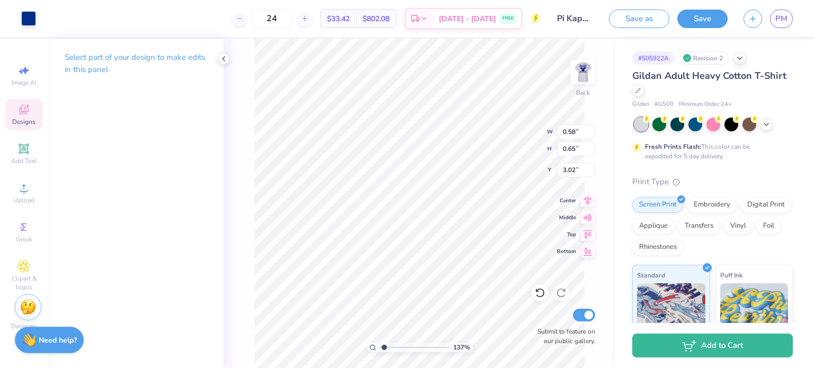
click at [28, 118] on span "Designs" at bounding box center [23, 122] width 23 height 8
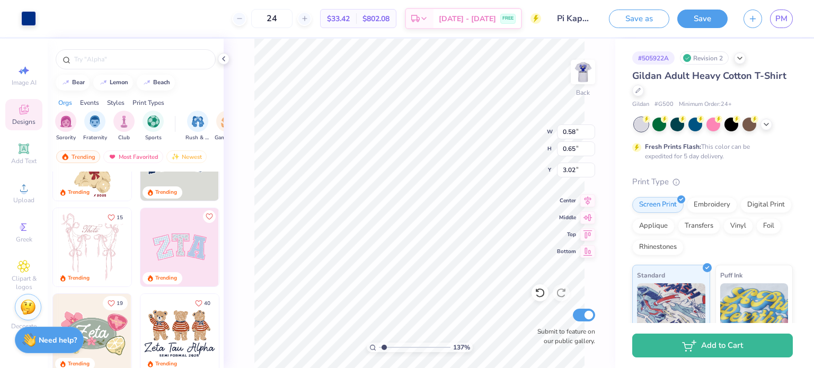
scroll to position [159, 0]
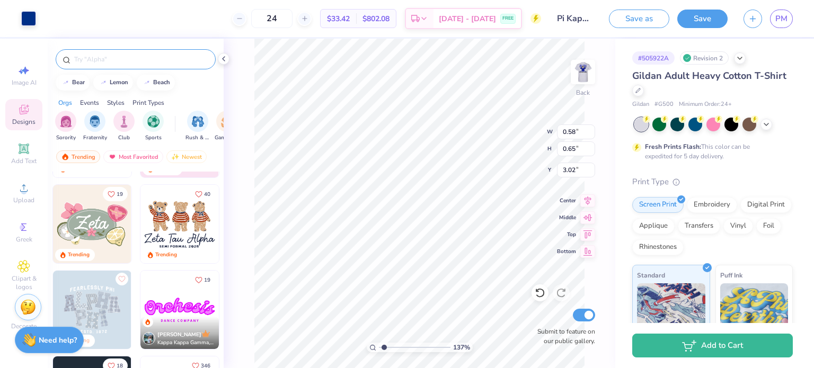
click at [109, 52] on div at bounding box center [136, 59] width 160 height 20
click at [108, 55] on input "text" at bounding box center [141, 59] width 136 height 11
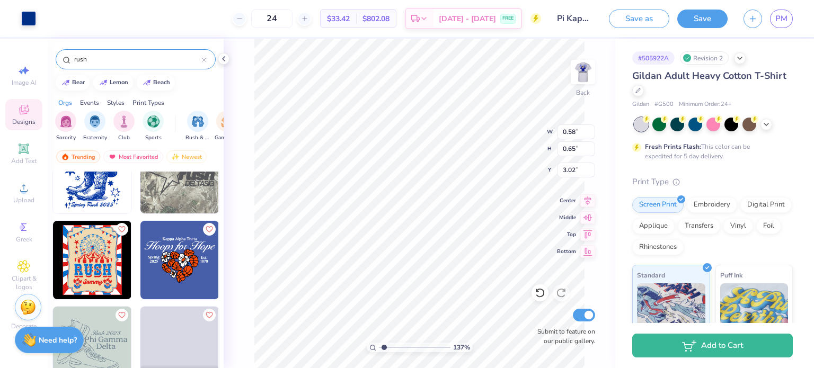
scroll to position [1430, 0]
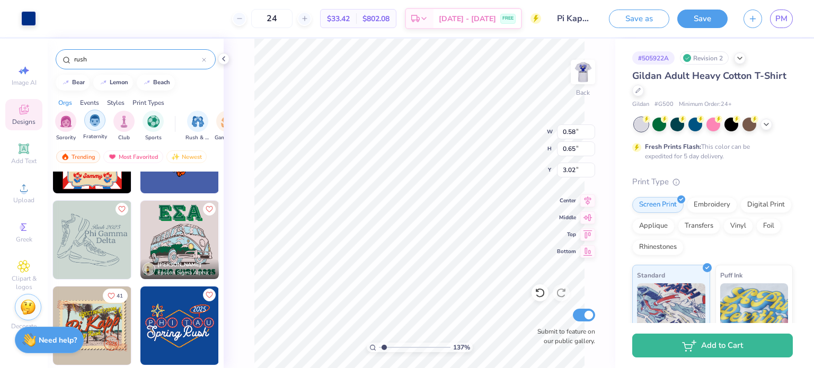
type input "rush"
click at [86, 126] on div "filter for Fraternity" at bounding box center [94, 120] width 21 height 21
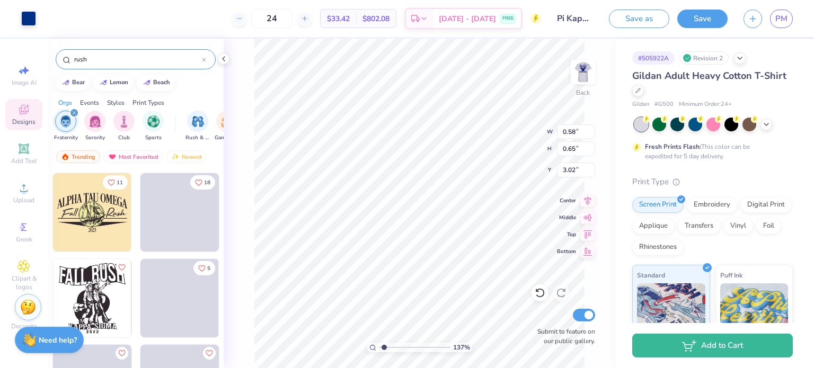
scroll to position [1907, 0]
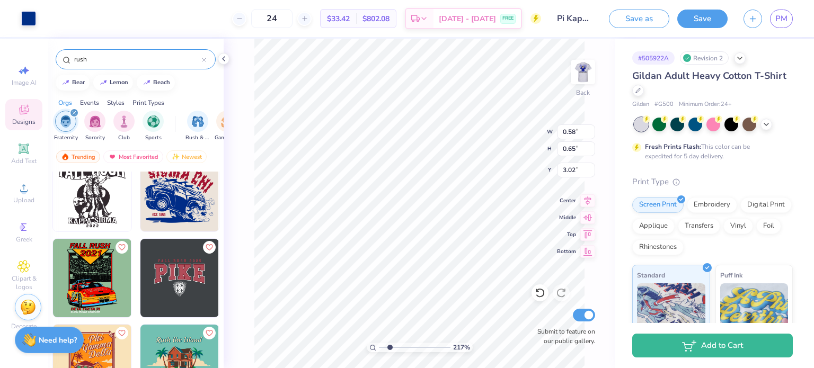
type input "2.17"
click at [389, 349] on input "range" at bounding box center [415, 348] width 72 height 10
click at [22, 155] on icon at bounding box center [23, 149] width 13 height 13
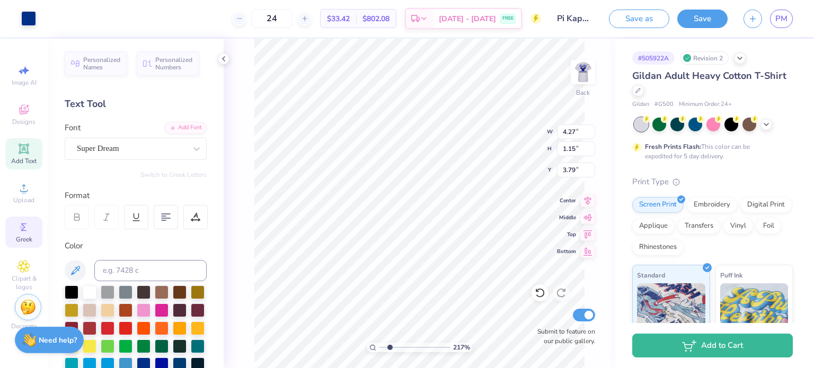
click at [21, 224] on icon at bounding box center [23, 227] width 5 height 7
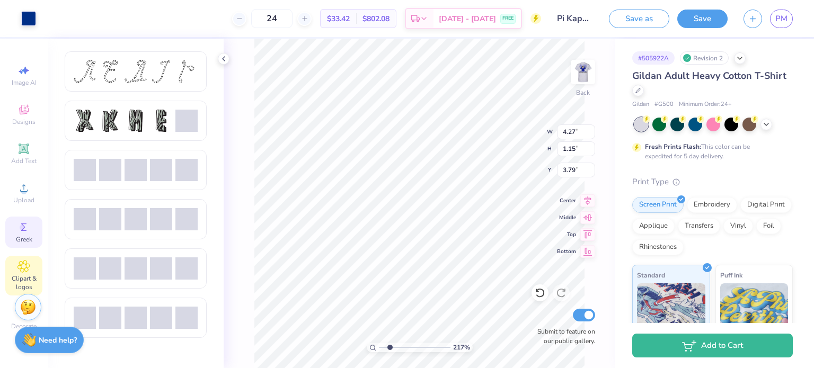
click at [20, 269] on icon at bounding box center [24, 267] width 12 height 12
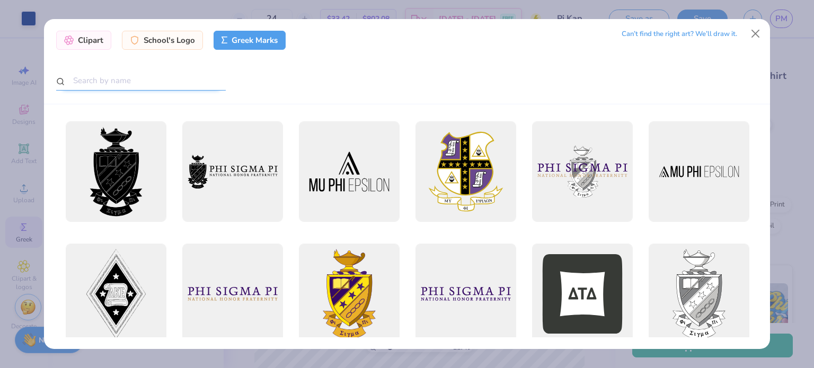
click at [148, 81] on input "text" at bounding box center [141, 81] width 170 height 20
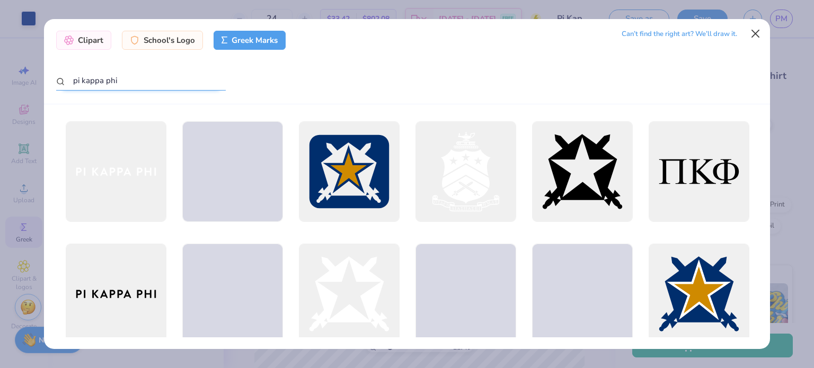
type input "pi kappa phi"
click at [759, 35] on button "Close" at bounding box center [755, 34] width 20 height 20
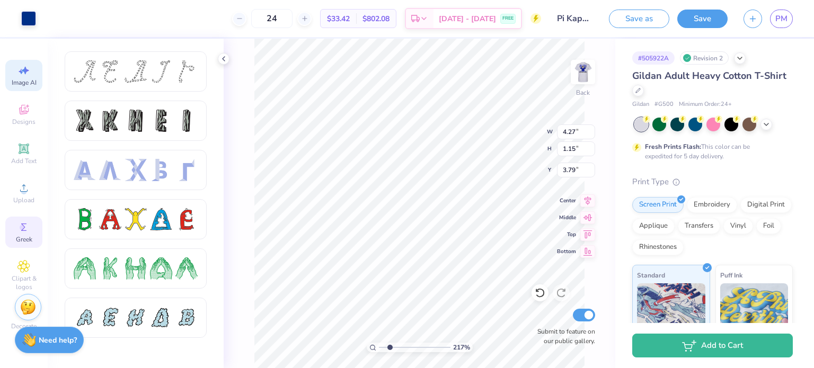
click at [12, 69] on div "Image AI" at bounding box center [23, 75] width 37 height 31
select select "4"
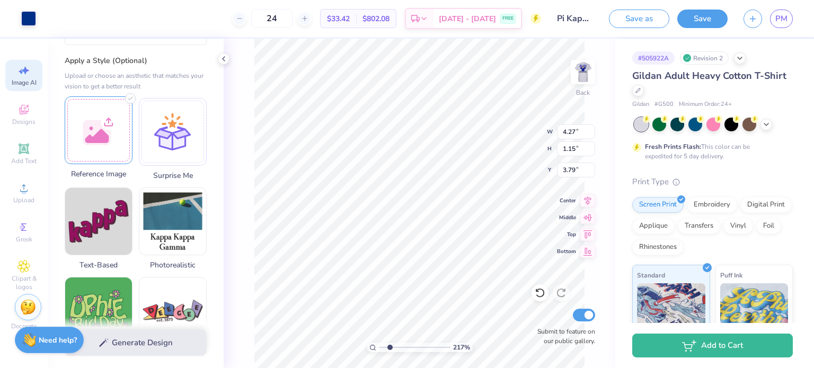
scroll to position [106, 0]
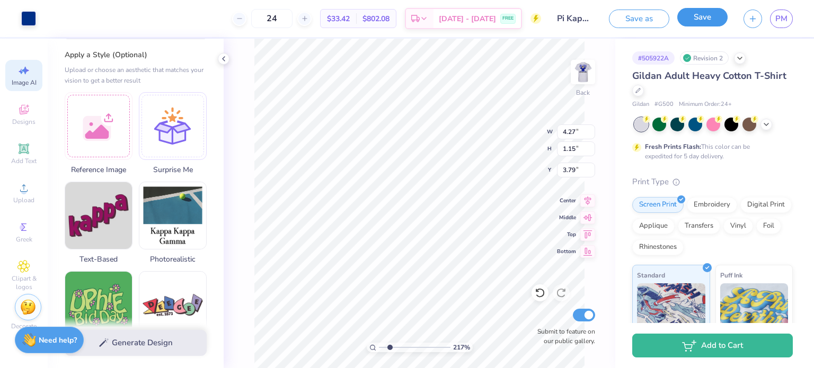
click at [689, 12] on button "Save" at bounding box center [702, 17] width 50 height 19
